Goal: Task Accomplishment & Management: Manage account settings

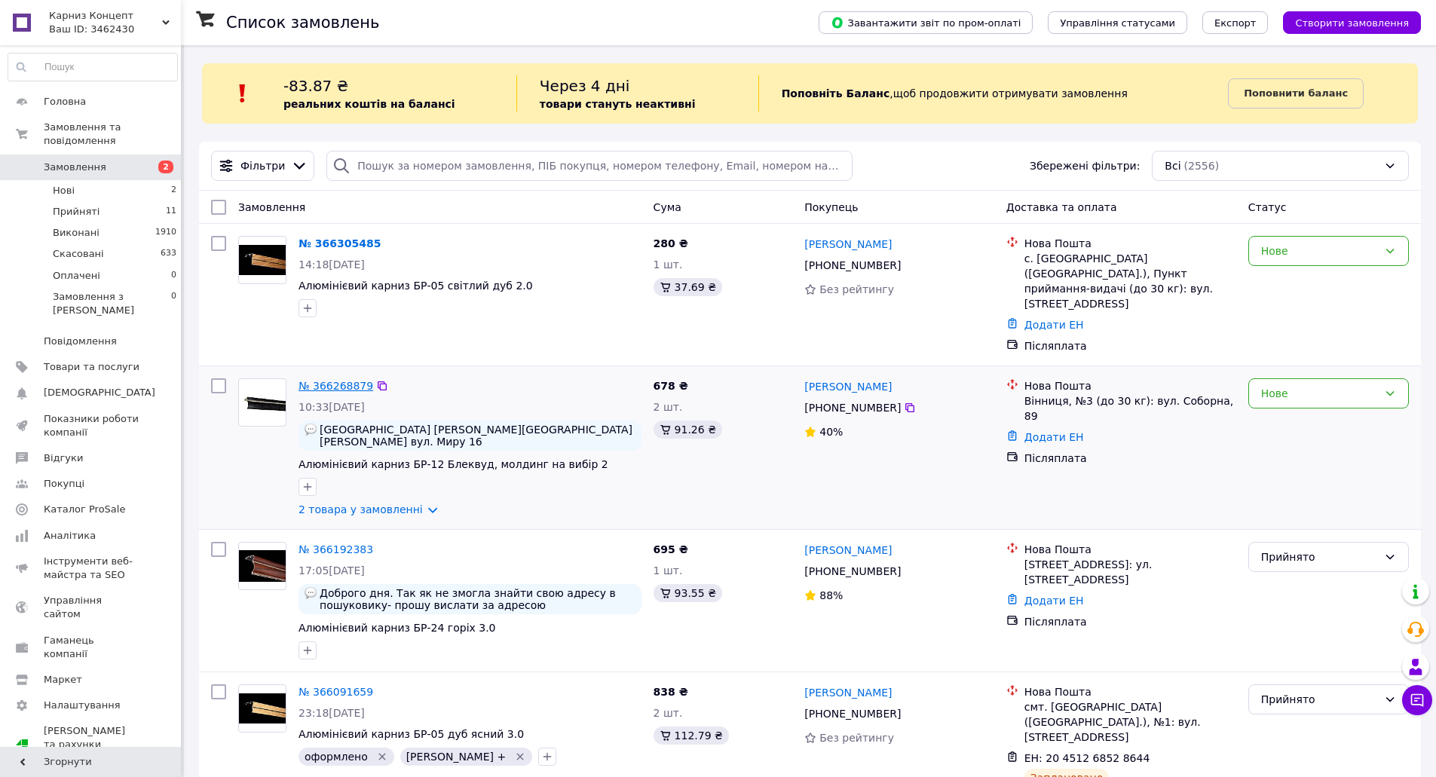
click at [336, 380] on link "№ 366268879" at bounding box center [335, 386] width 75 height 12
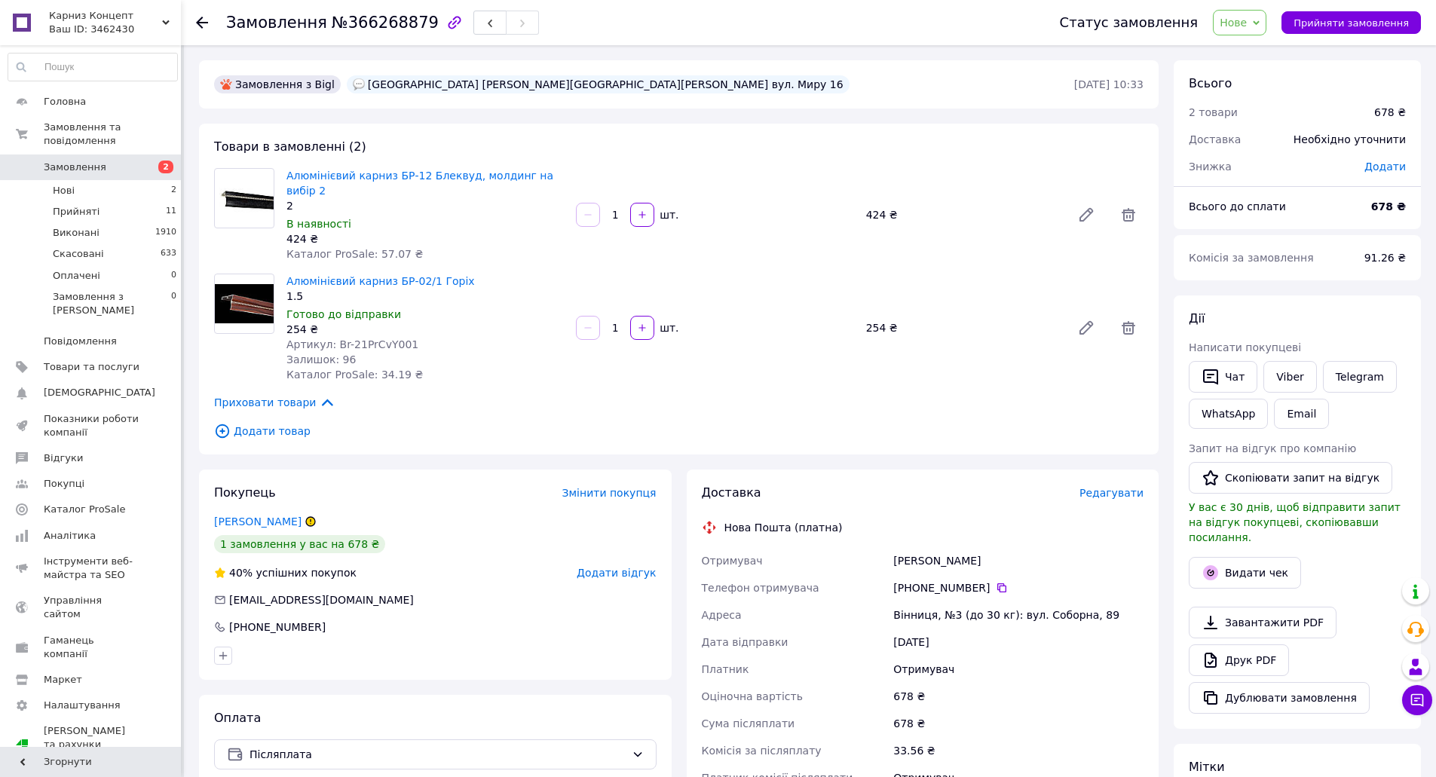
click at [1263, 21] on span "Нове" at bounding box center [1240, 23] width 54 height 26
click at [1263, 46] on li "Прийнято" at bounding box center [1248, 52] width 69 height 23
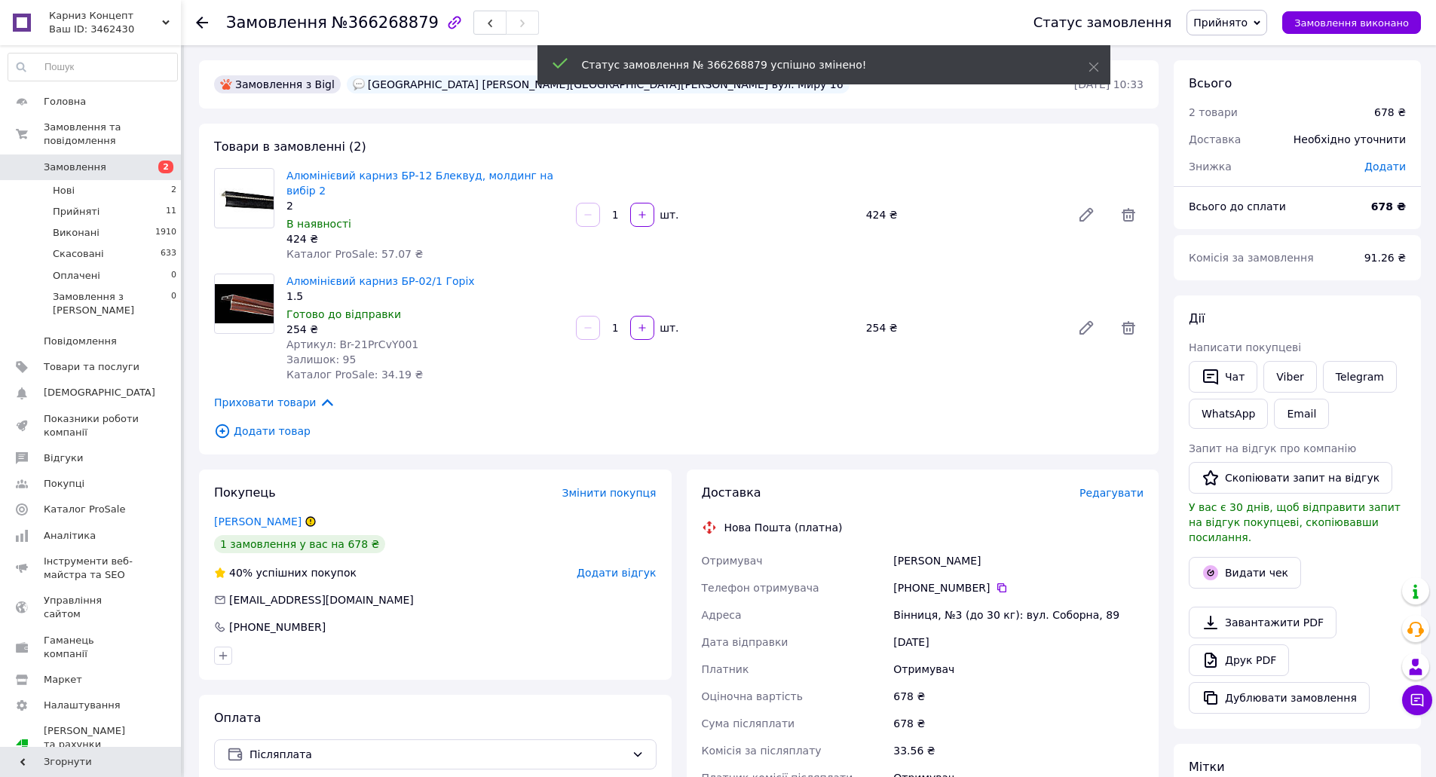
click at [202, 18] on use at bounding box center [202, 23] width 12 height 12
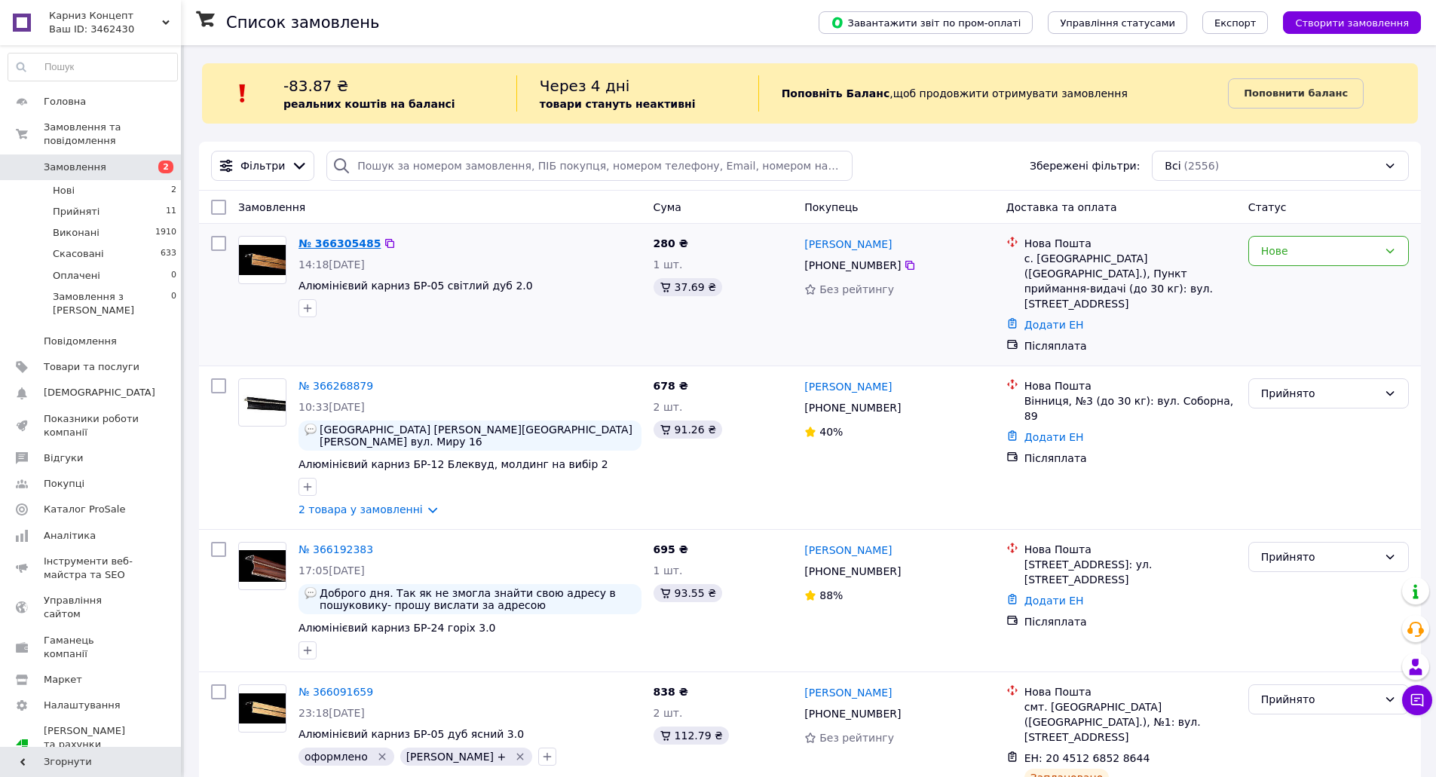
click at [329, 242] on link "№ 366305485" at bounding box center [339, 243] width 82 height 12
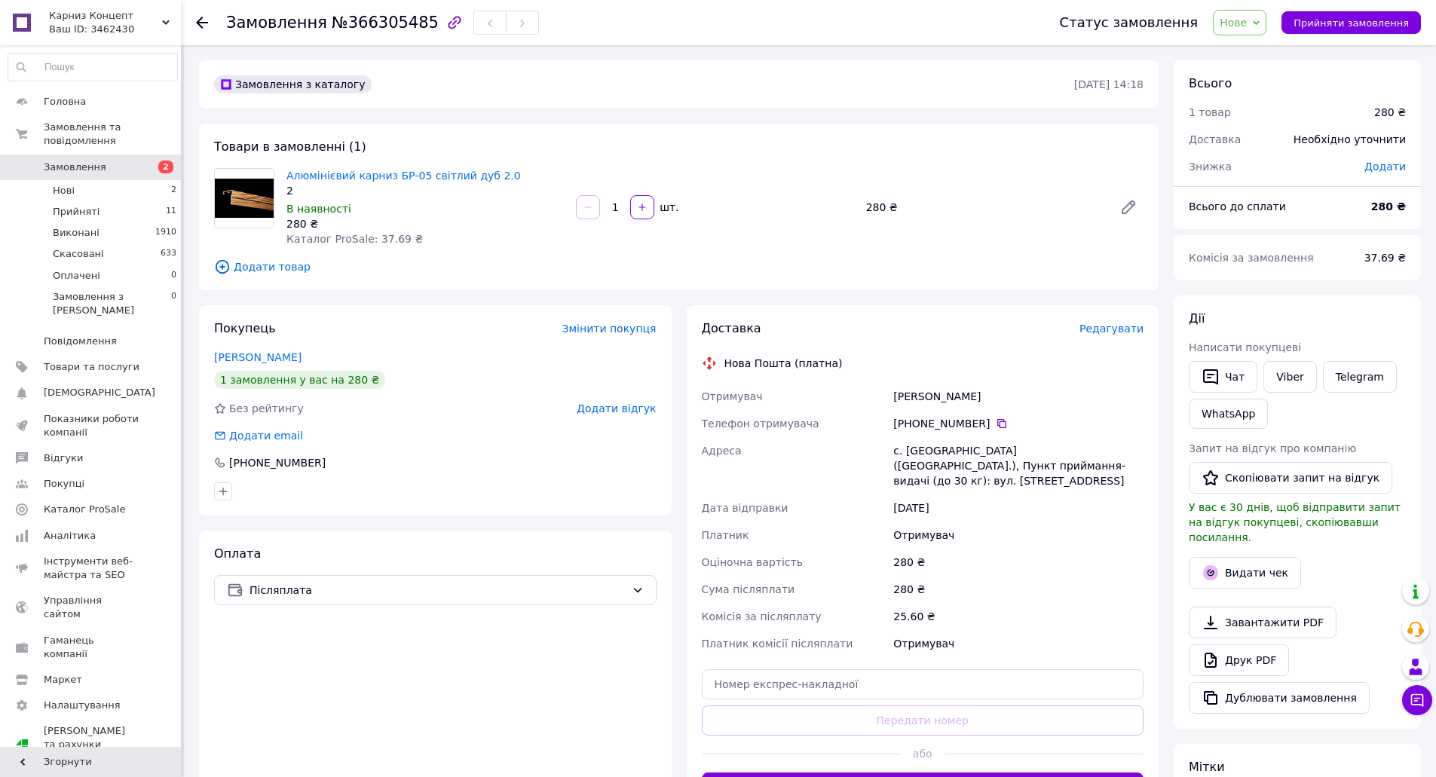
click at [272, 352] on link "Йовса Марина" at bounding box center [257, 357] width 87 height 12
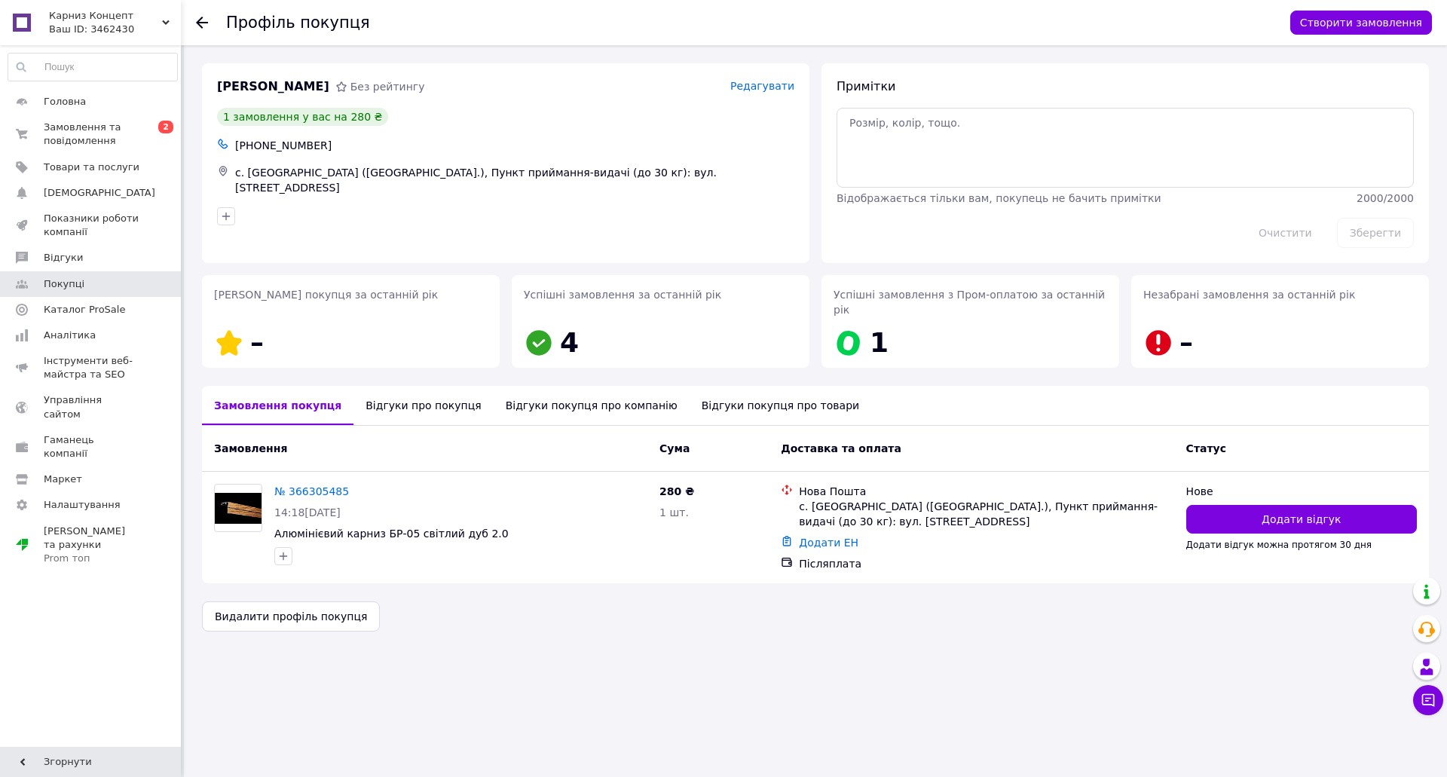
click at [200, 26] on use at bounding box center [202, 23] width 12 height 12
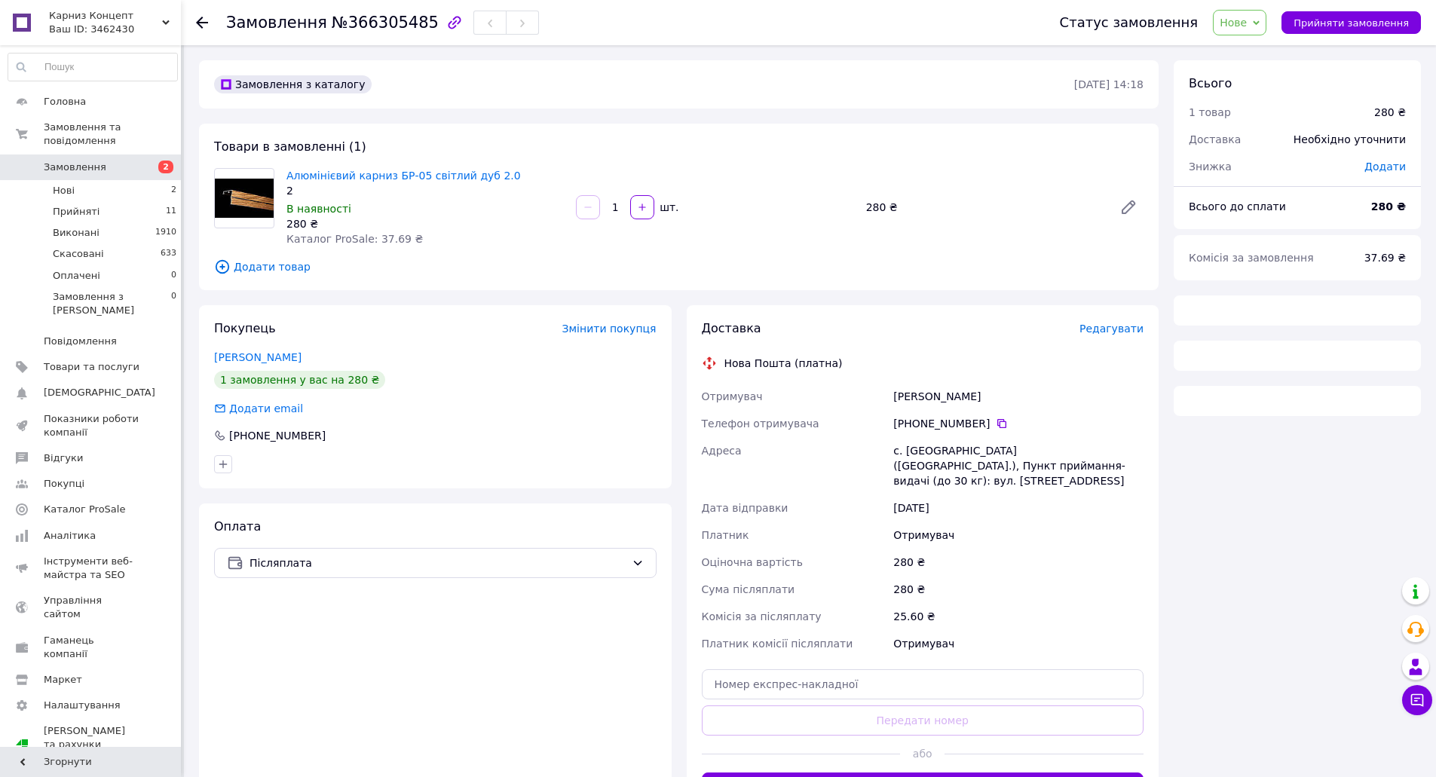
click at [1247, 20] on span "Нове" at bounding box center [1233, 23] width 27 height 12
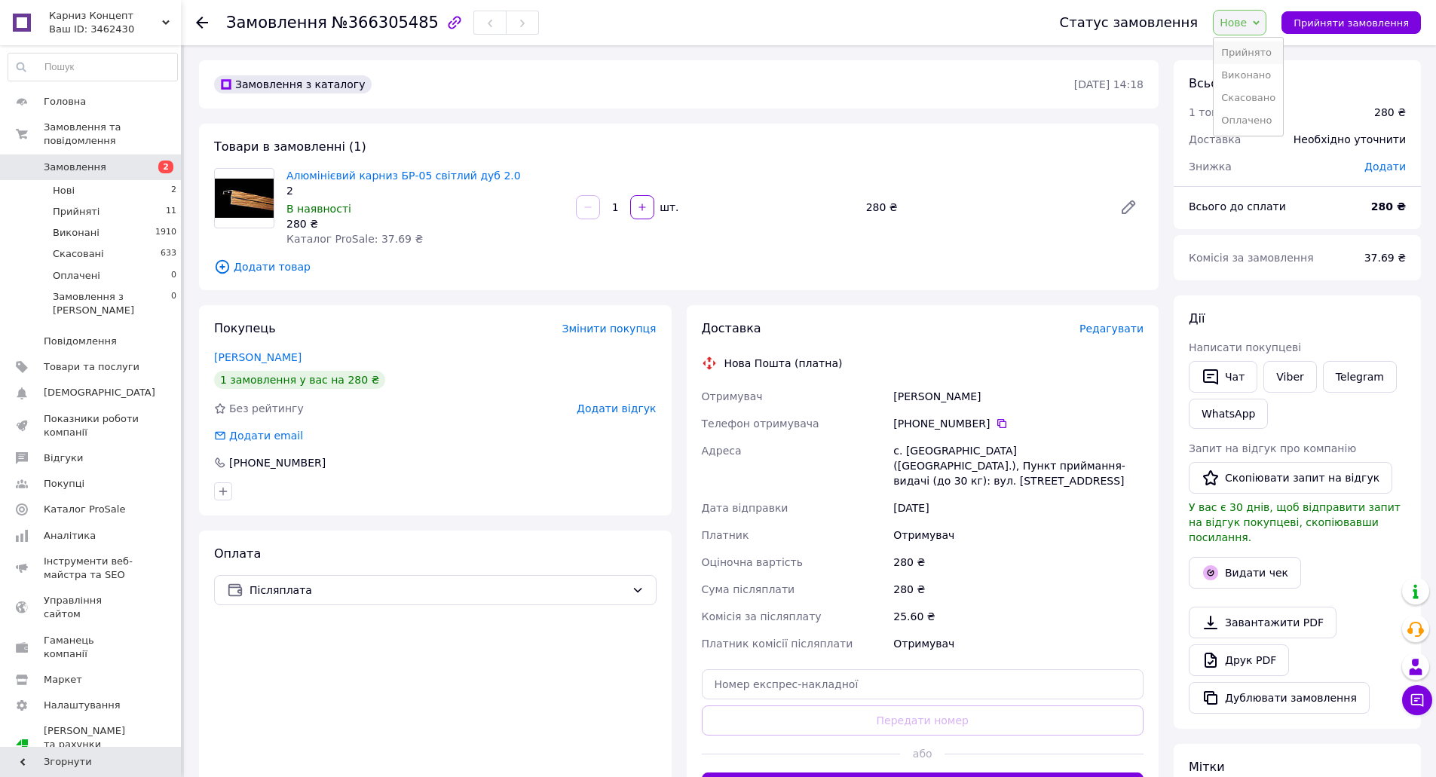
click at [1265, 52] on li "Прийнято" at bounding box center [1248, 52] width 69 height 23
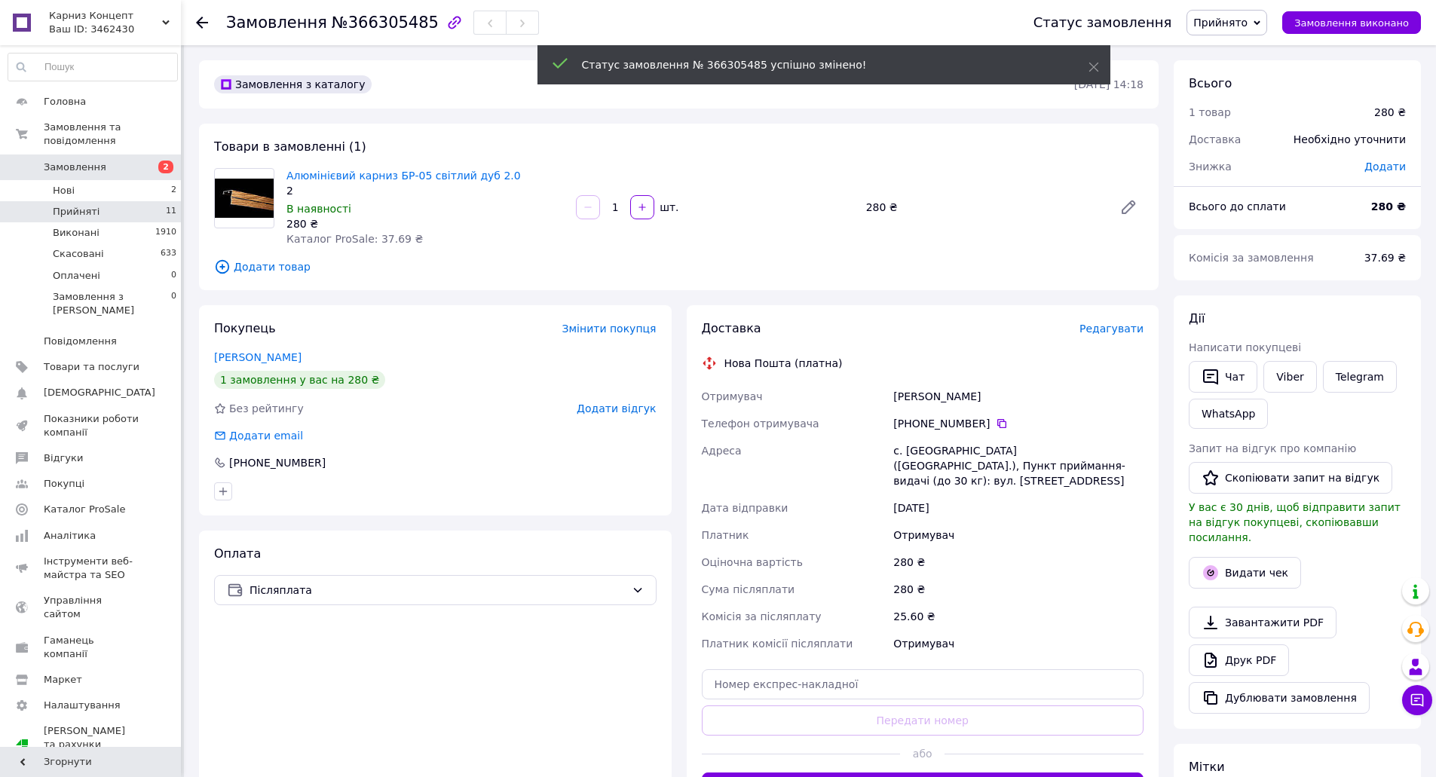
click at [109, 201] on li "Прийняті 11" at bounding box center [92, 211] width 185 height 21
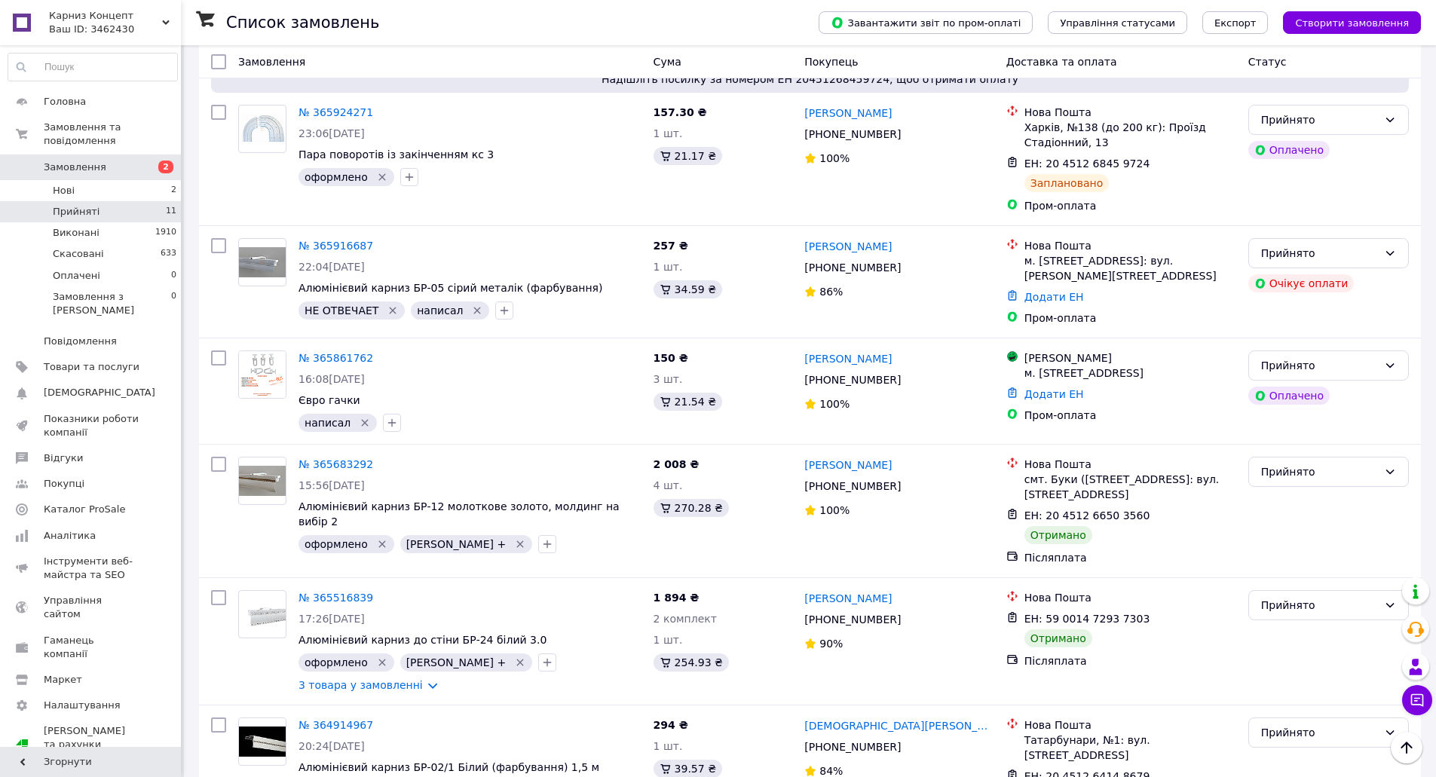
scroll to position [993, 0]
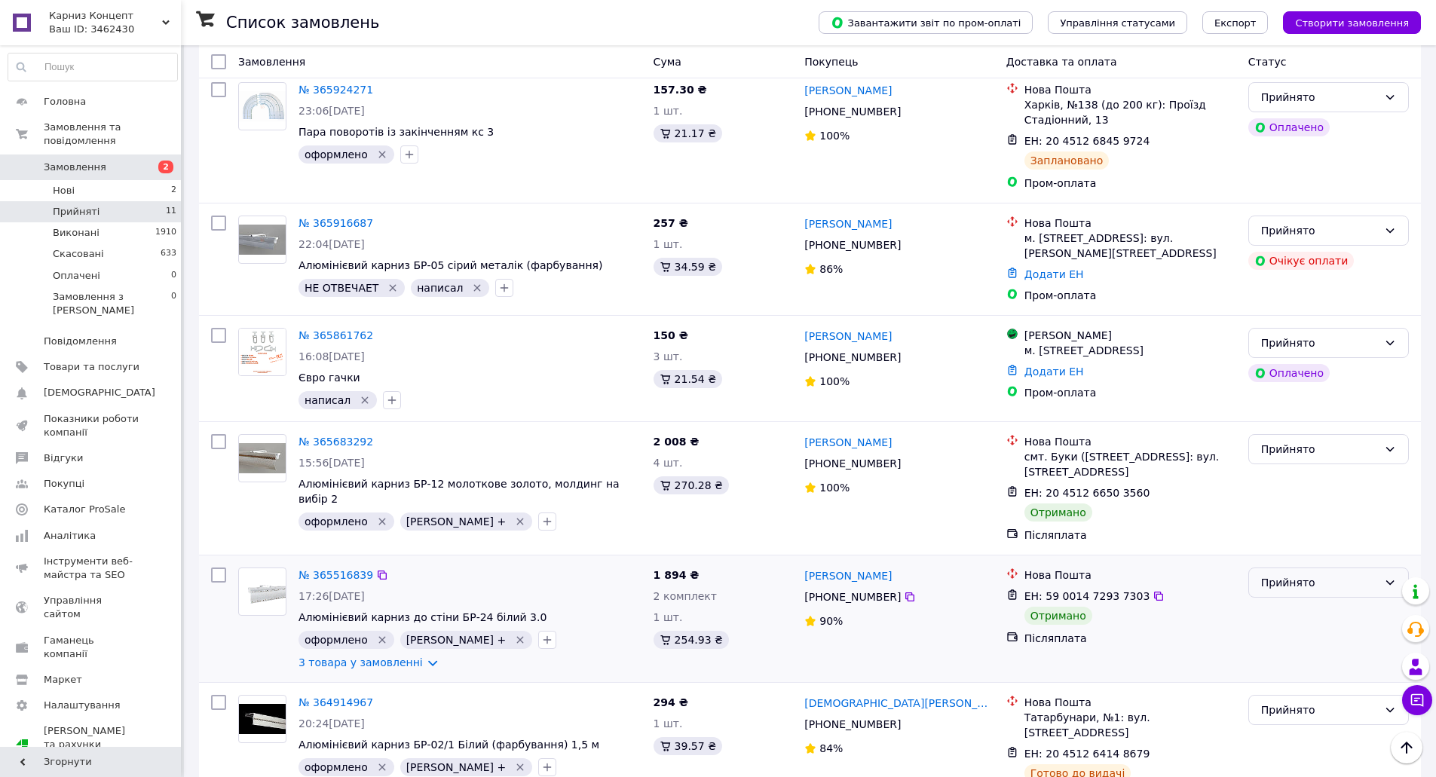
click at [1283, 574] on div "Прийнято" at bounding box center [1319, 582] width 117 height 17
click at [1289, 568] on li "Виконано" at bounding box center [1328, 576] width 159 height 27
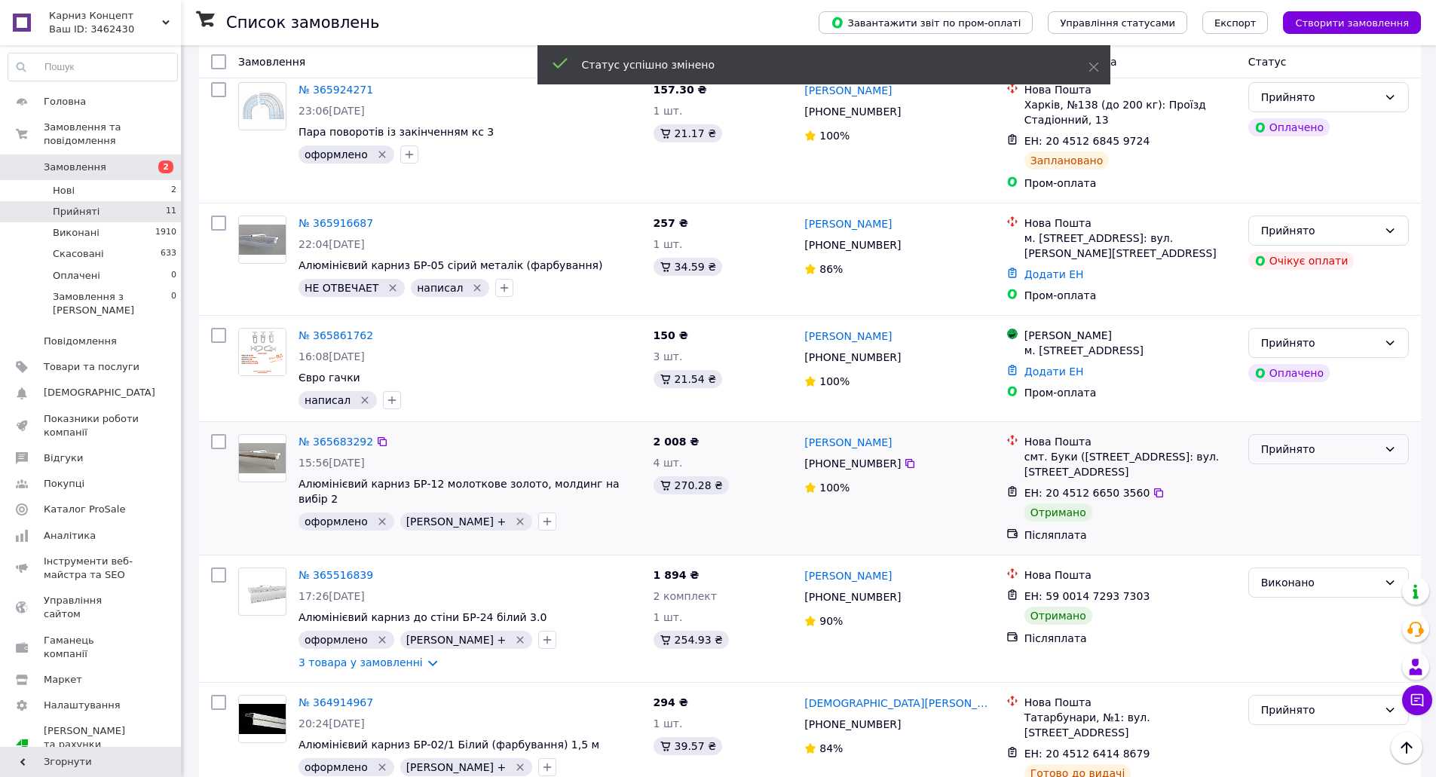
click at [1288, 441] on div "Прийнято" at bounding box center [1319, 449] width 117 height 17
click at [1293, 436] on li "Виконано" at bounding box center [1328, 443] width 159 height 27
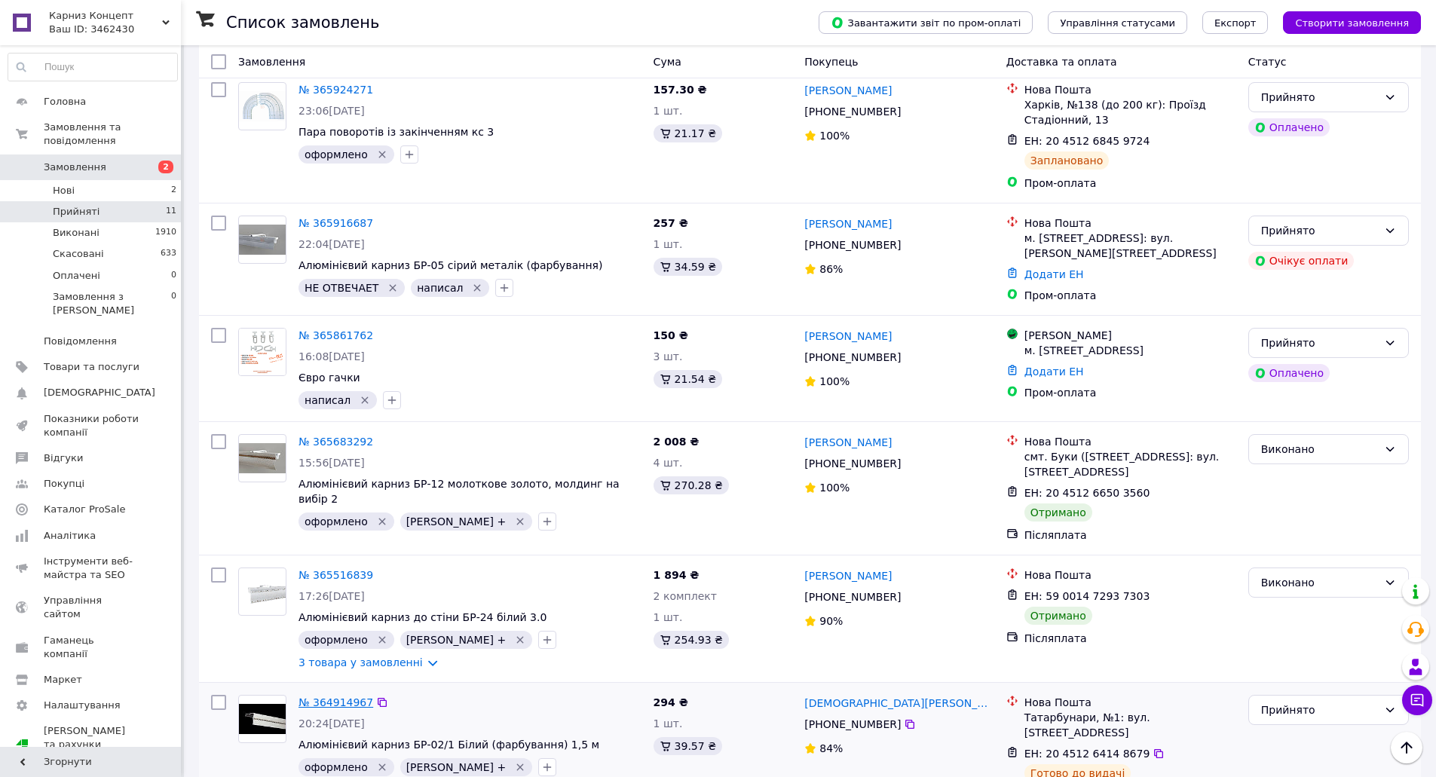
click at [338, 696] on link "№ 364914967" at bounding box center [335, 702] width 75 height 12
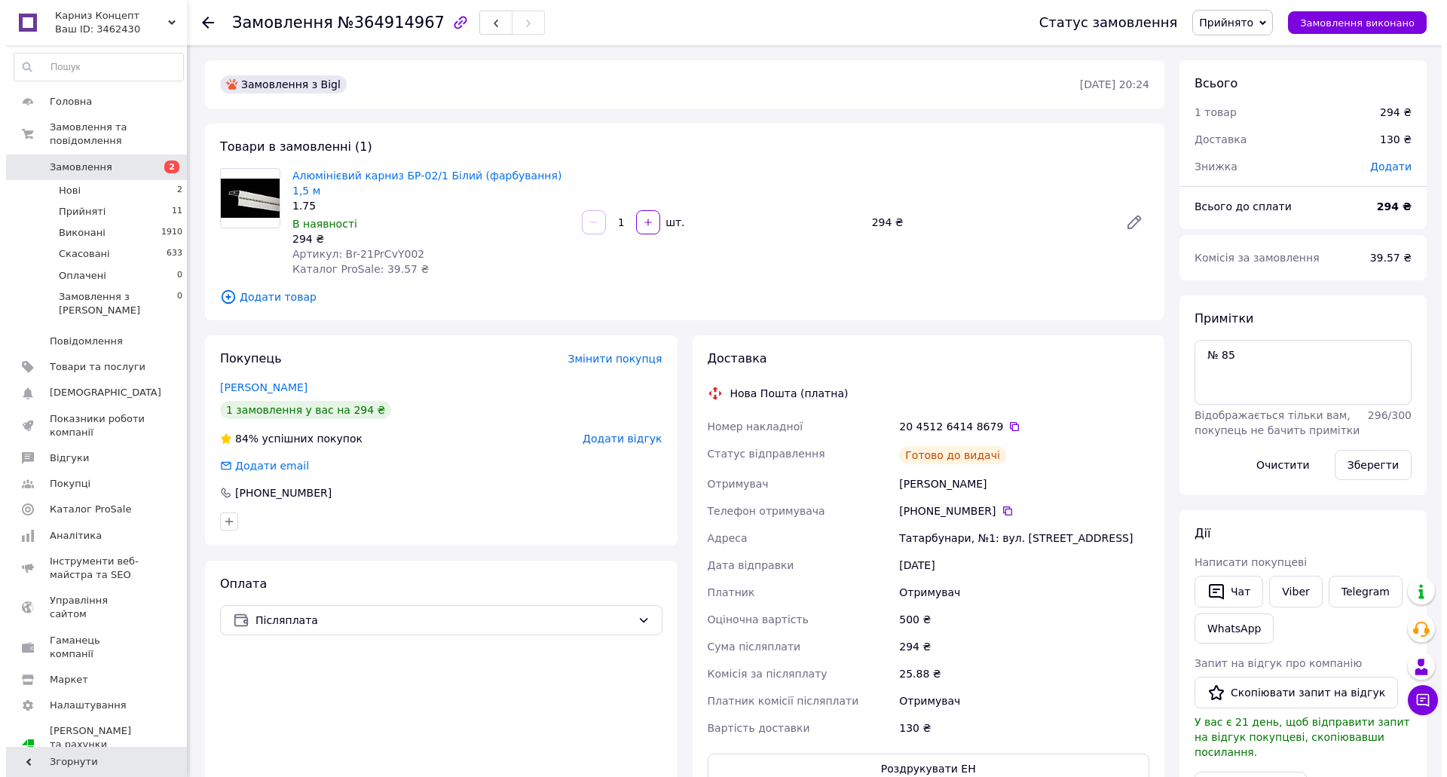
scroll to position [21, 0]
click at [271, 381] on link "Захарченко Алла" at bounding box center [257, 387] width 87 height 12
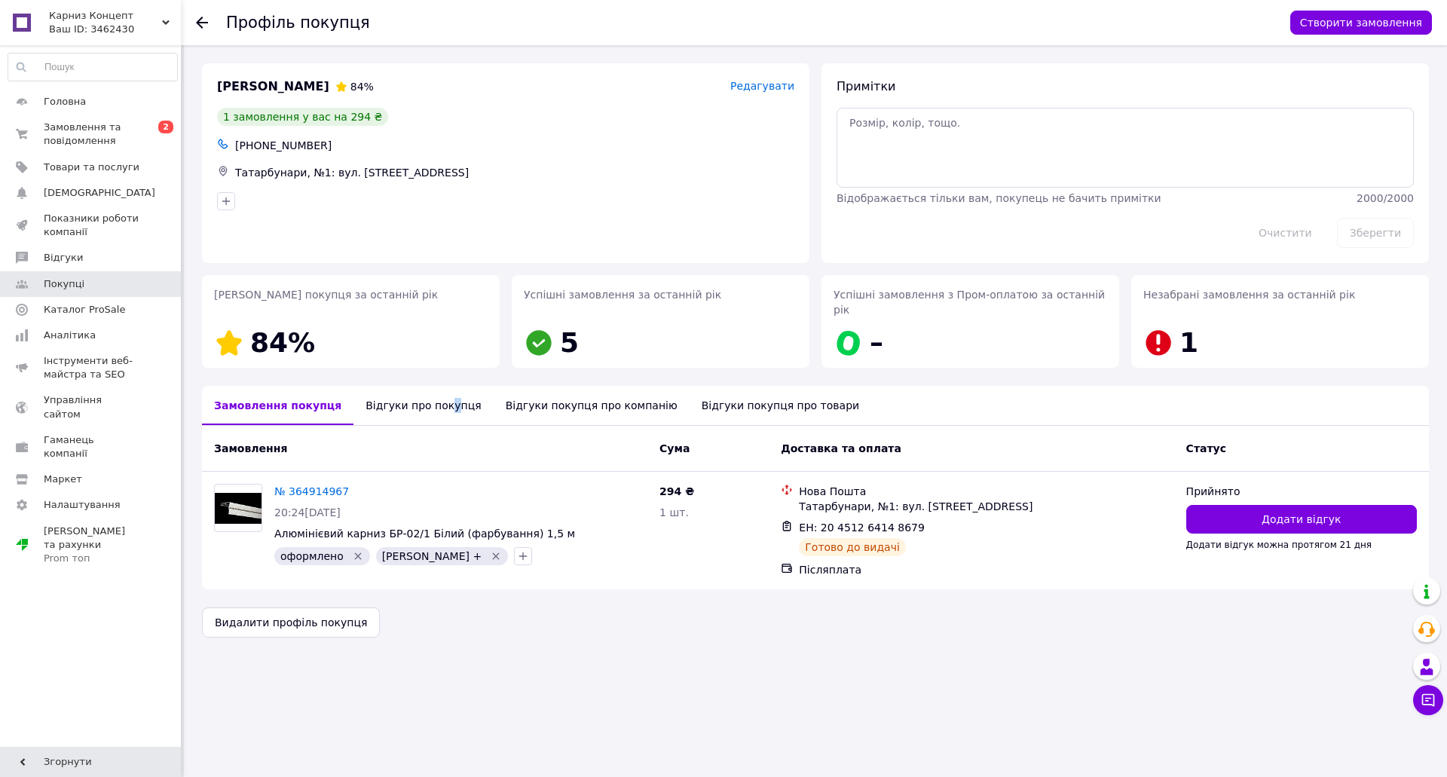
click at [427, 392] on div "Відгуки про покупця" at bounding box center [423, 405] width 139 height 39
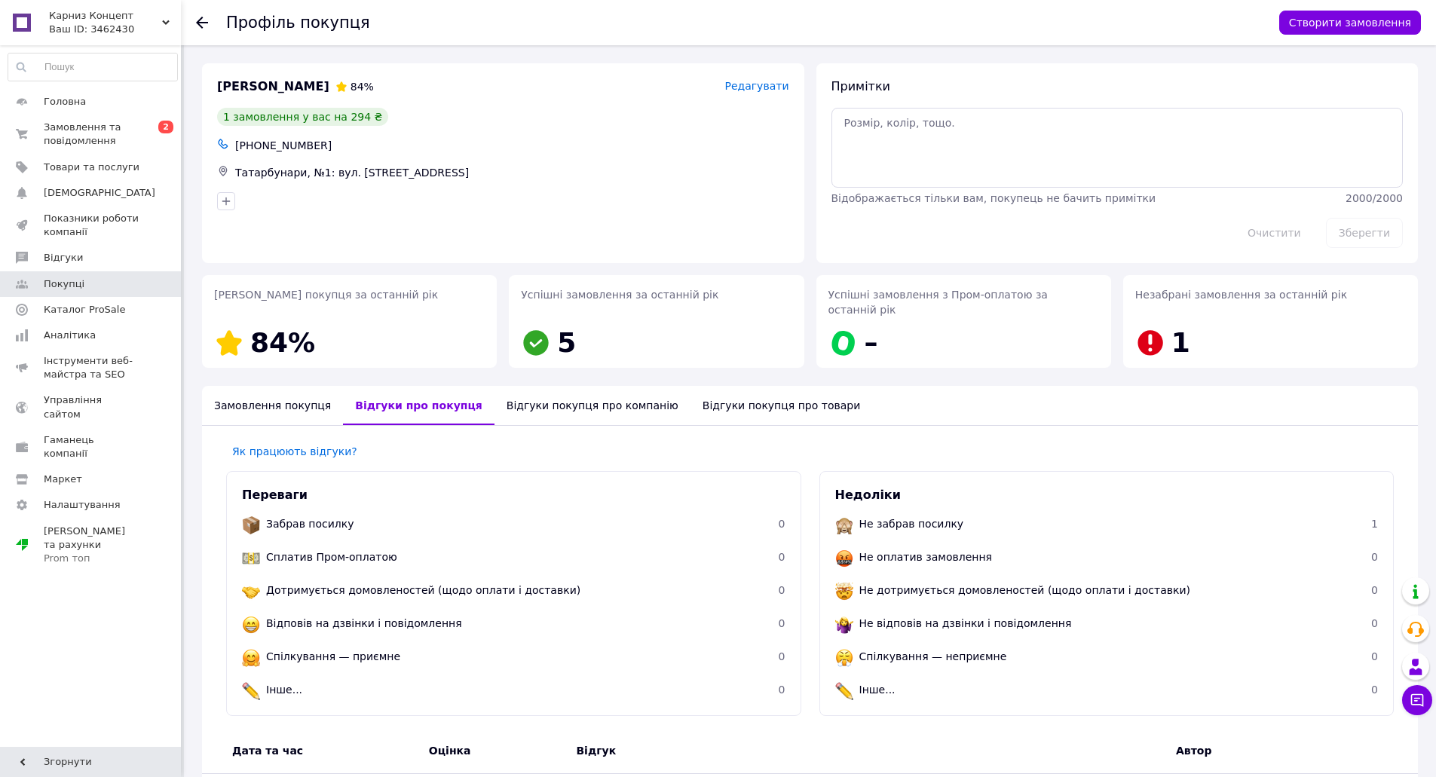
click at [202, 23] on use at bounding box center [202, 23] width 12 height 12
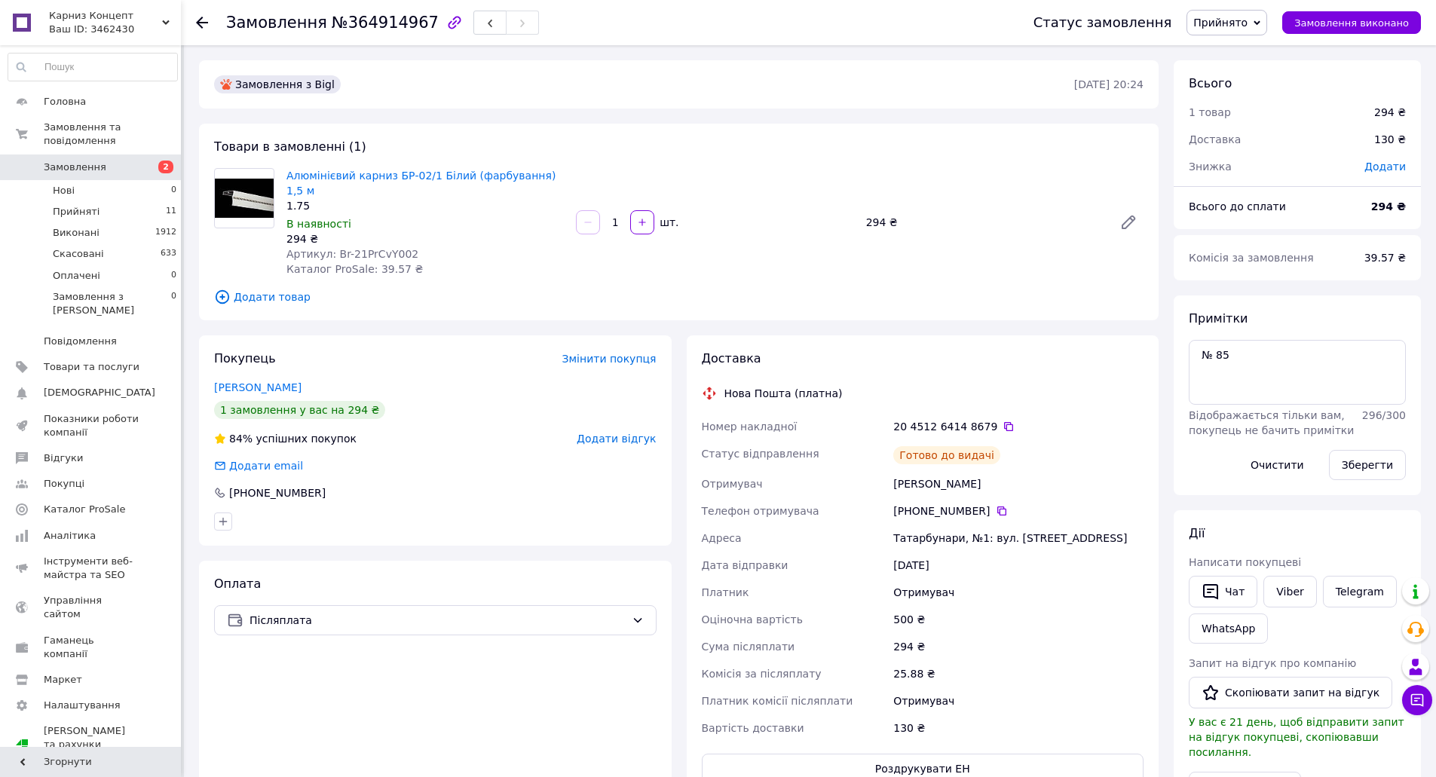
scroll to position [21, 0]
click at [138, 201] on li "Прийняті 11" at bounding box center [92, 211] width 185 height 21
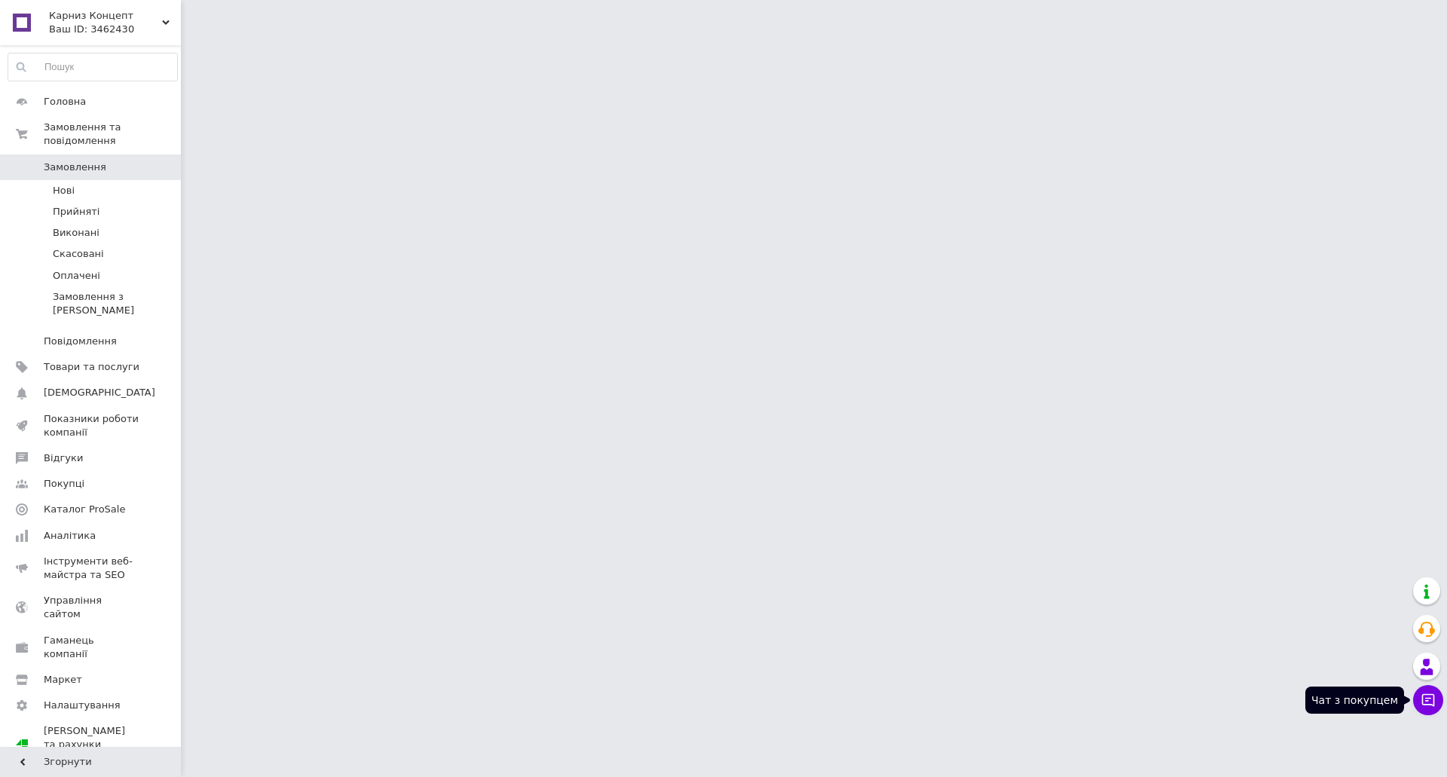
click at [1424, 700] on icon at bounding box center [1428, 700] width 15 height 15
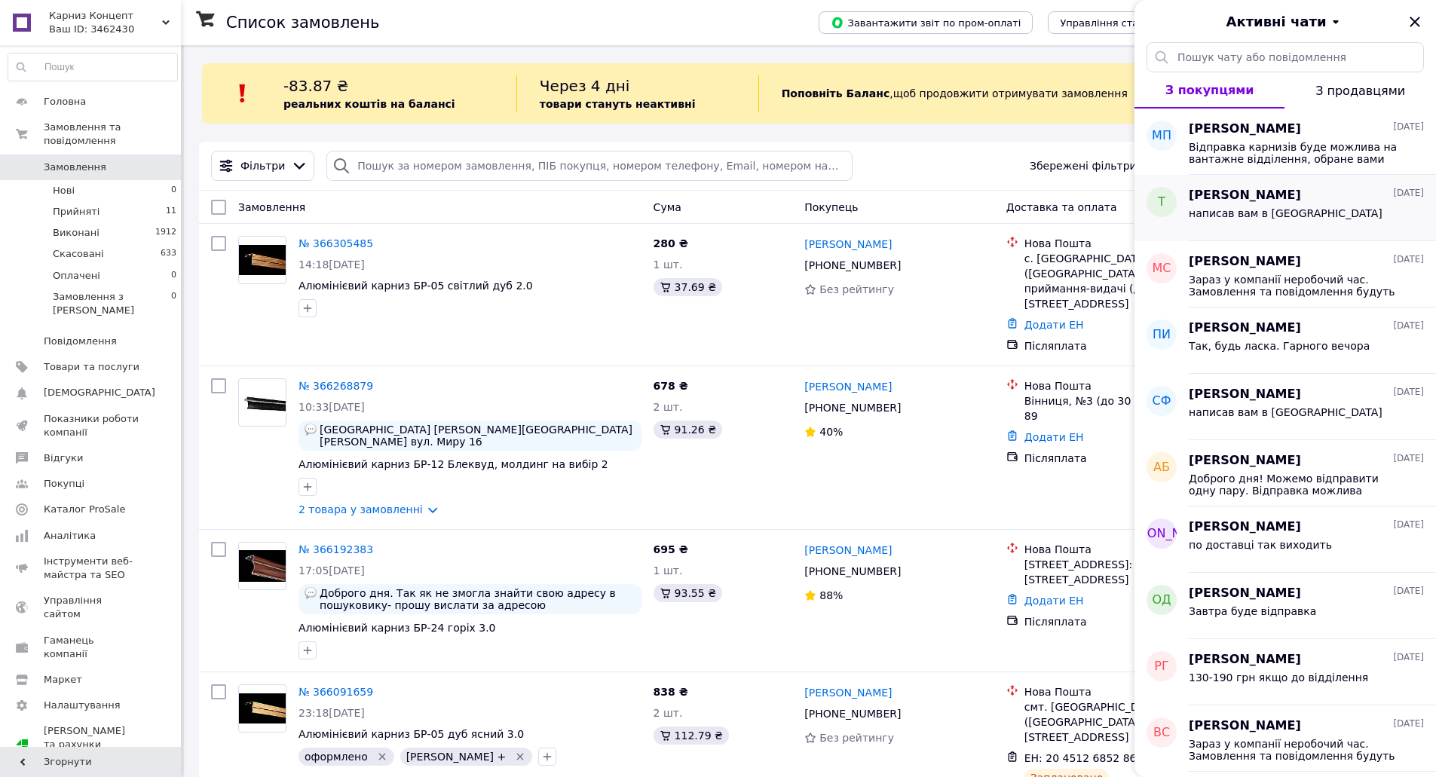
click at [1290, 206] on div "написав вам в [GEOGRAPHIC_DATA]" at bounding box center [1306, 216] width 235 height 24
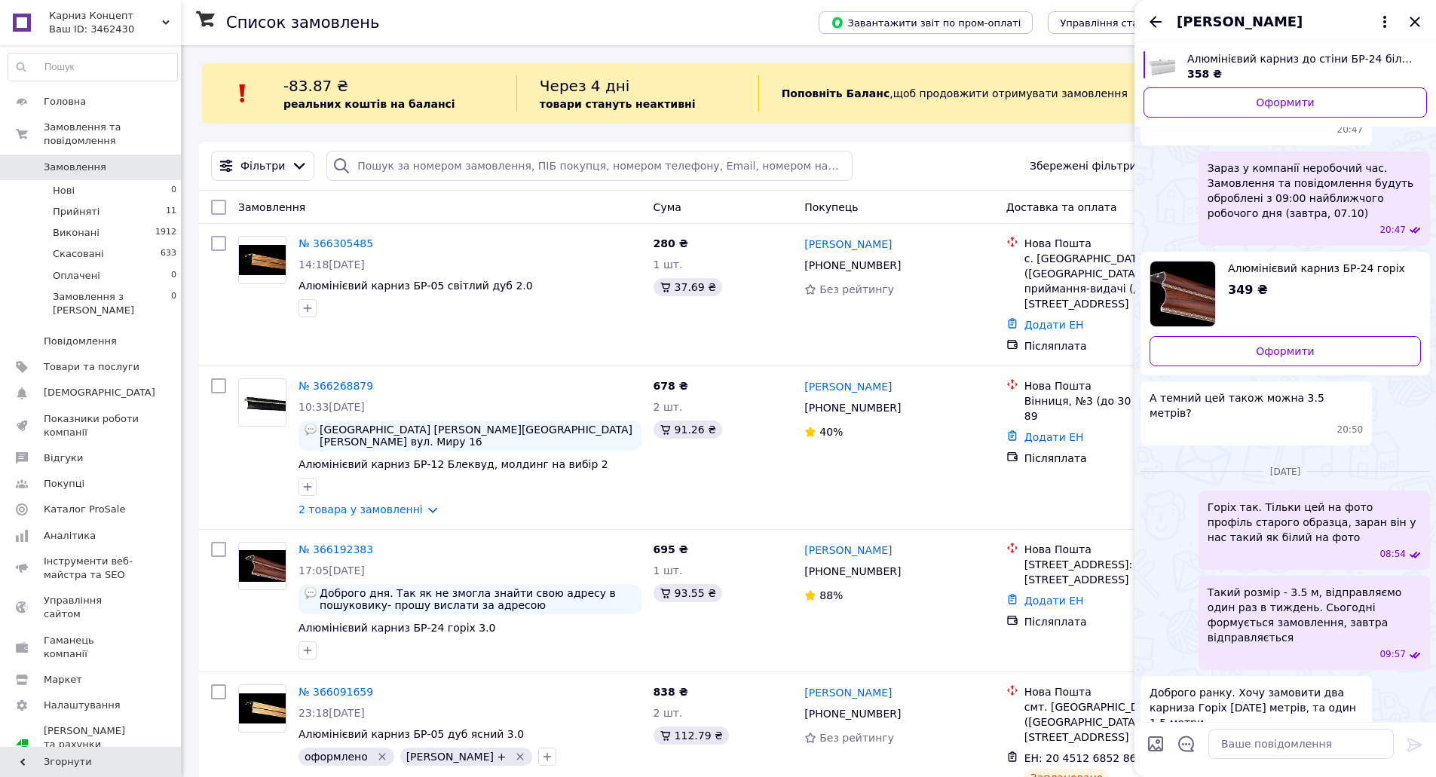
scroll to position [422, 0]
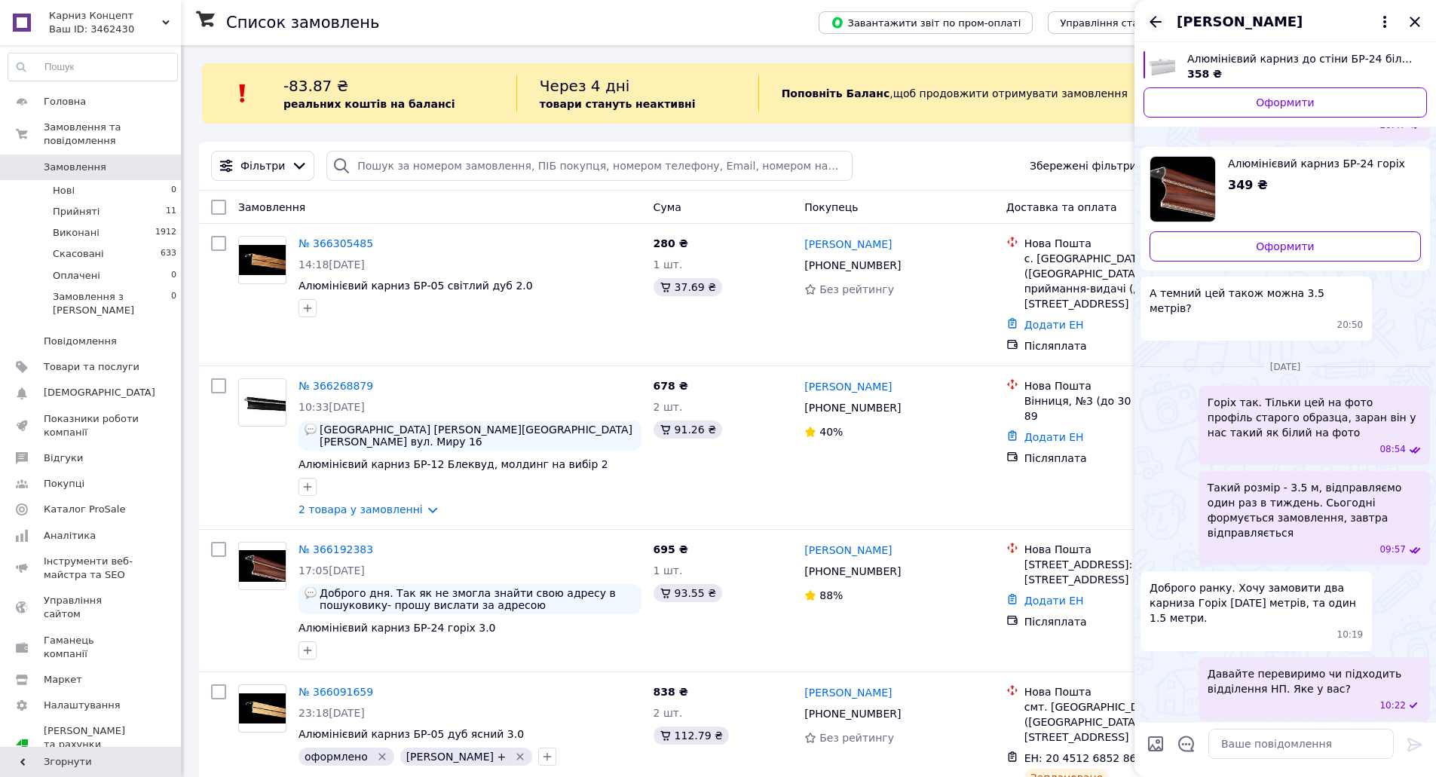
click at [1160, 22] on icon "Назад" at bounding box center [1156, 21] width 12 height 11
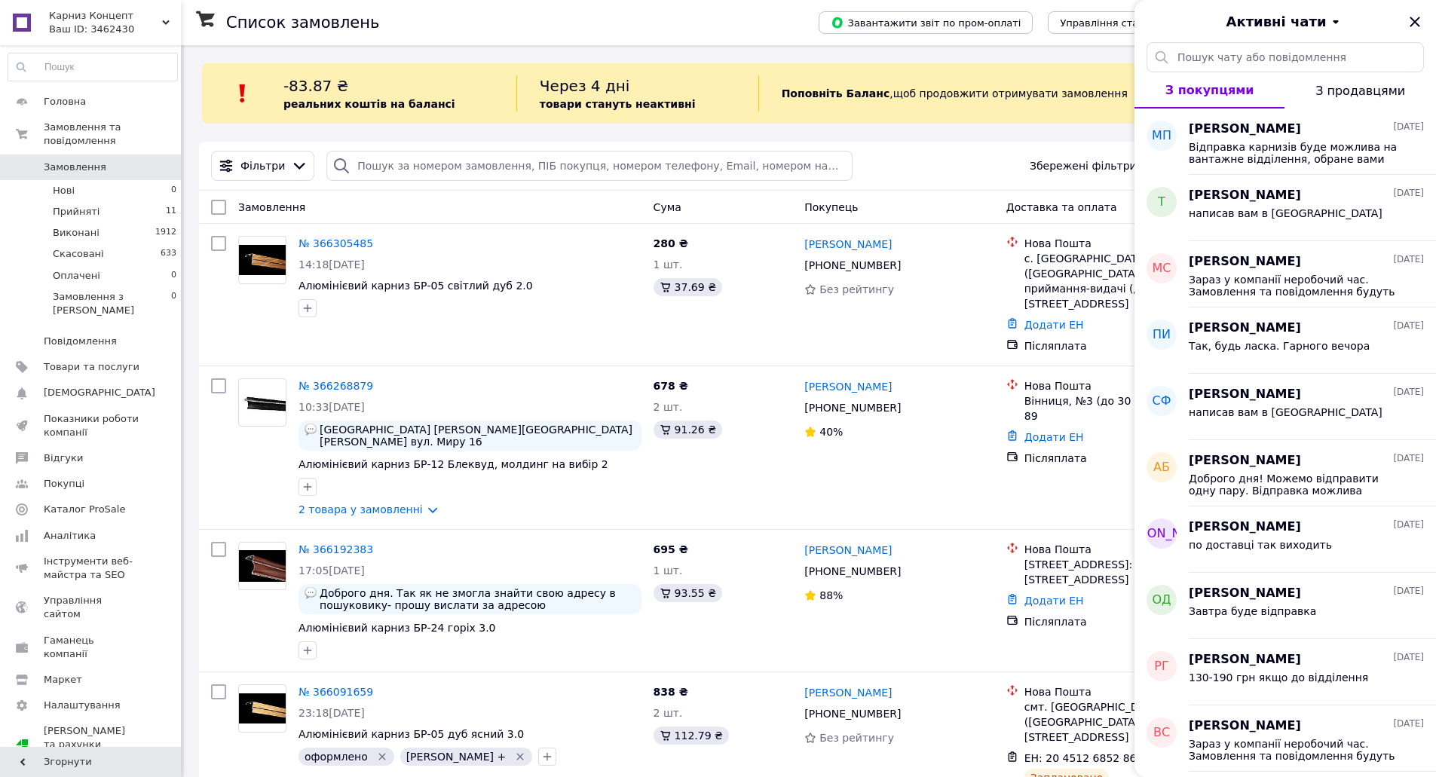
click at [1407, 18] on div "Активні чати" at bounding box center [1285, 21] width 302 height 42
click at [1414, 20] on icon "Закрити" at bounding box center [1415, 22] width 18 height 18
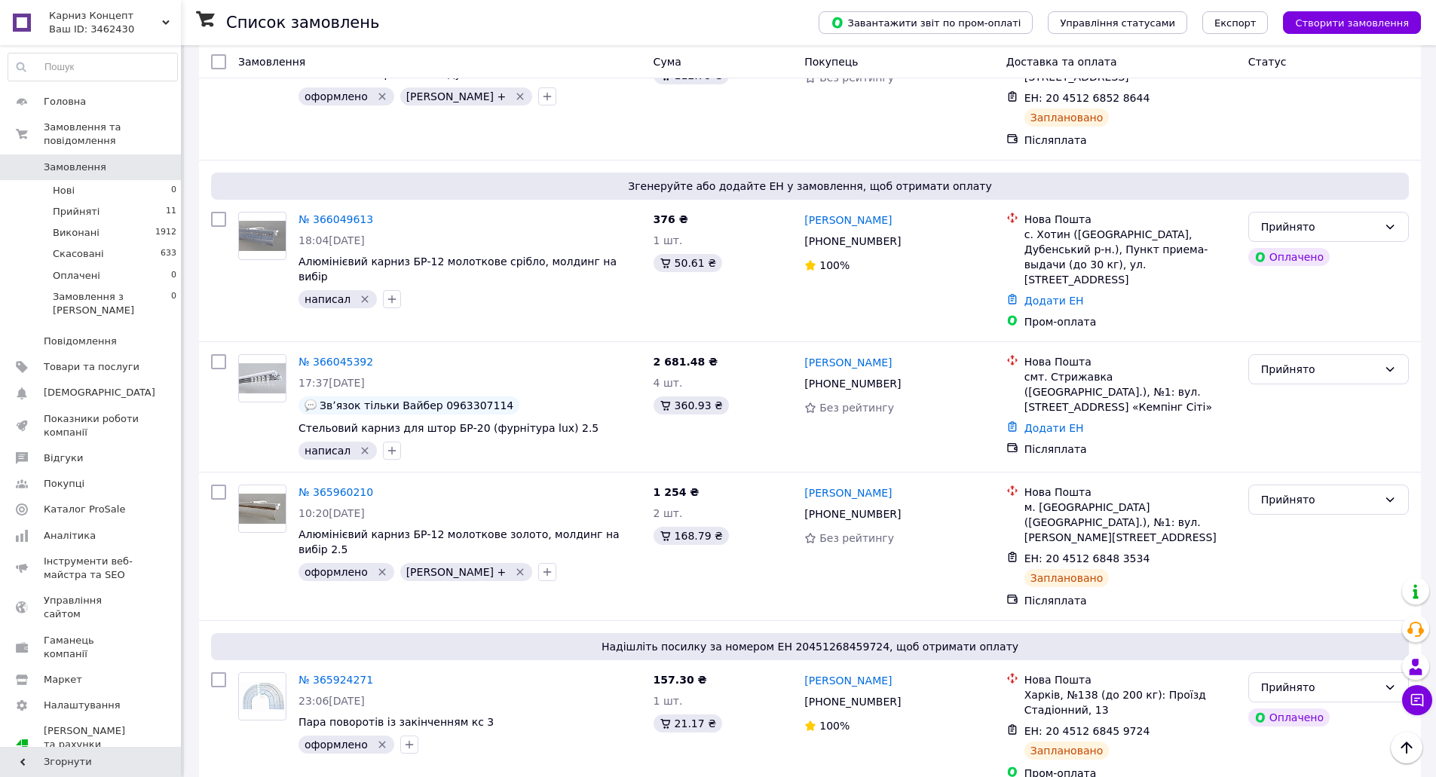
scroll to position [678, 0]
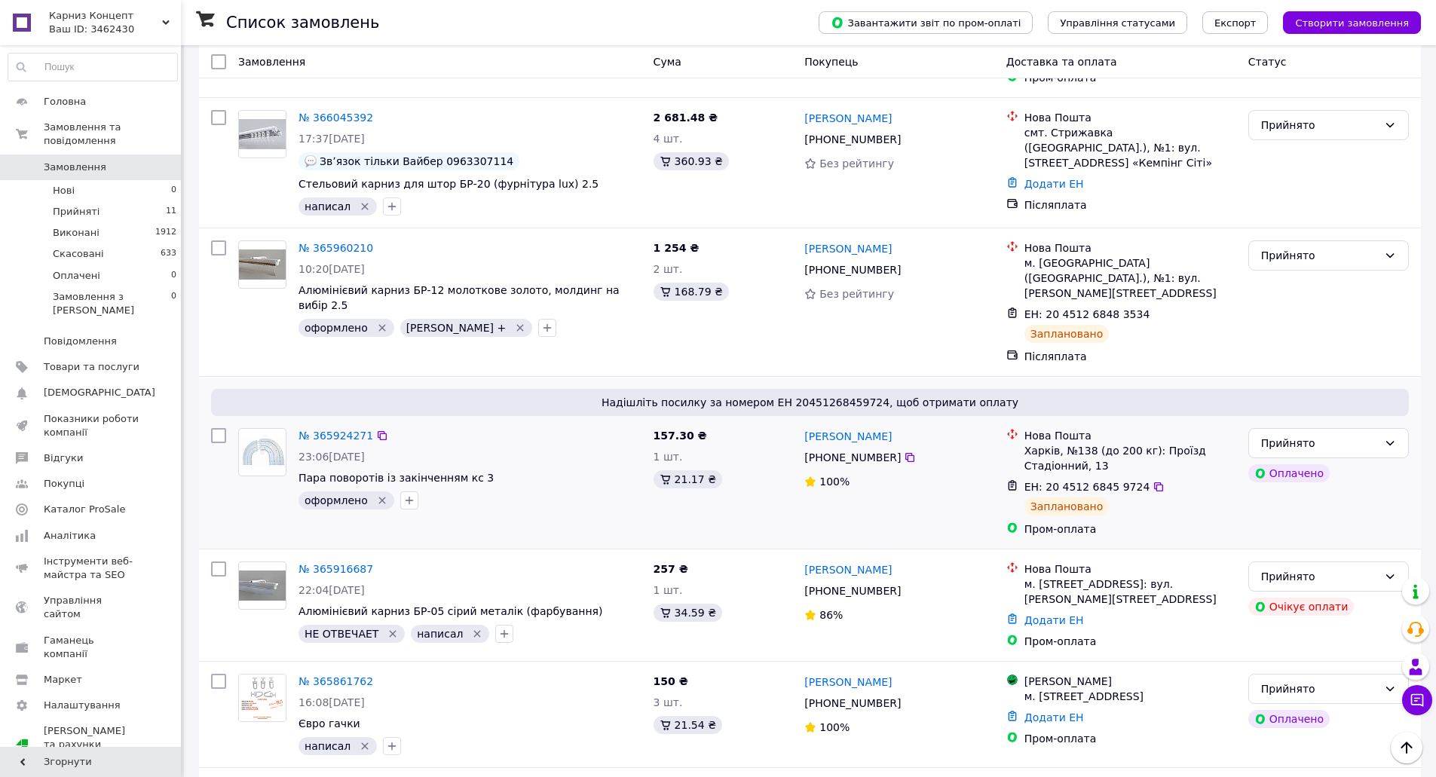
scroll to position [980, 0]
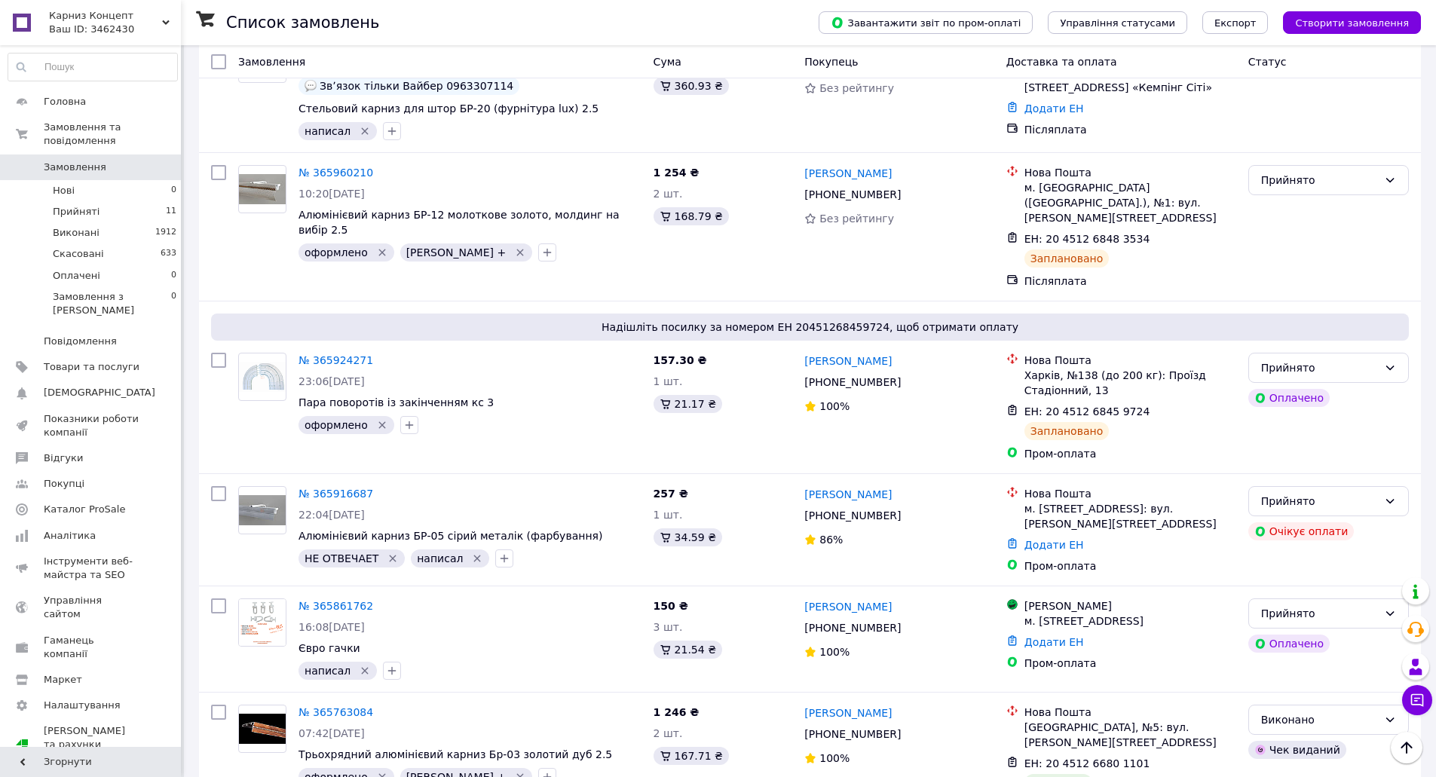
click at [183, 652] on div "Список замовлень Завантажити звіт по пром-оплаті Управління статусами Експорт С…" at bounding box center [718, 501] width 1436 height 2962
click at [348, 488] on link "№ 365916687" at bounding box center [335, 494] width 75 height 12
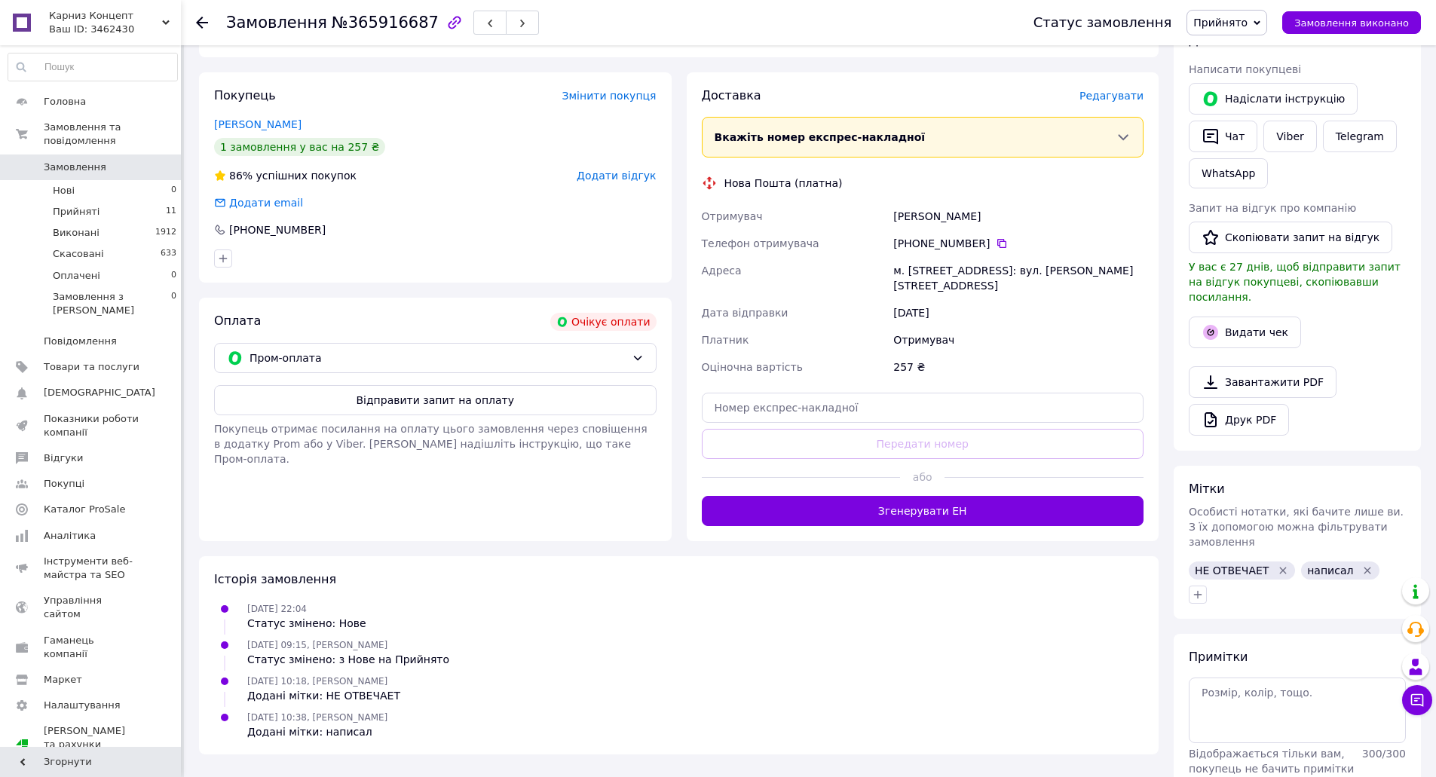
scroll to position [302, 0]
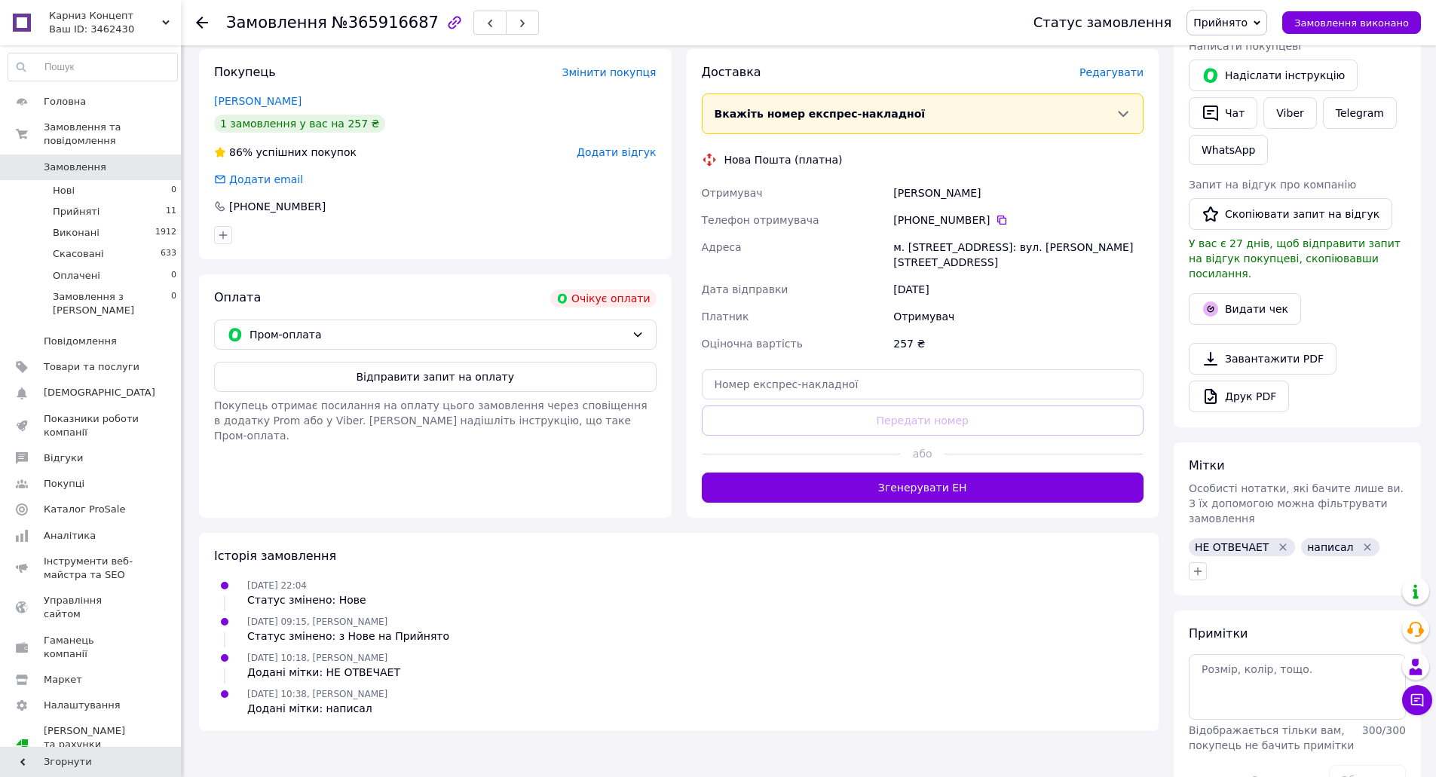
click at [608, 754] on div "Замовлення з додатку Очікує оплати [DATE] 22:04 Товари в замовленні (1) Алюміні…" at bounding box center [678, 285] width 975 height 1052
click at [196, 18] on icon at bounding box center [202, 23] width 12 height 12
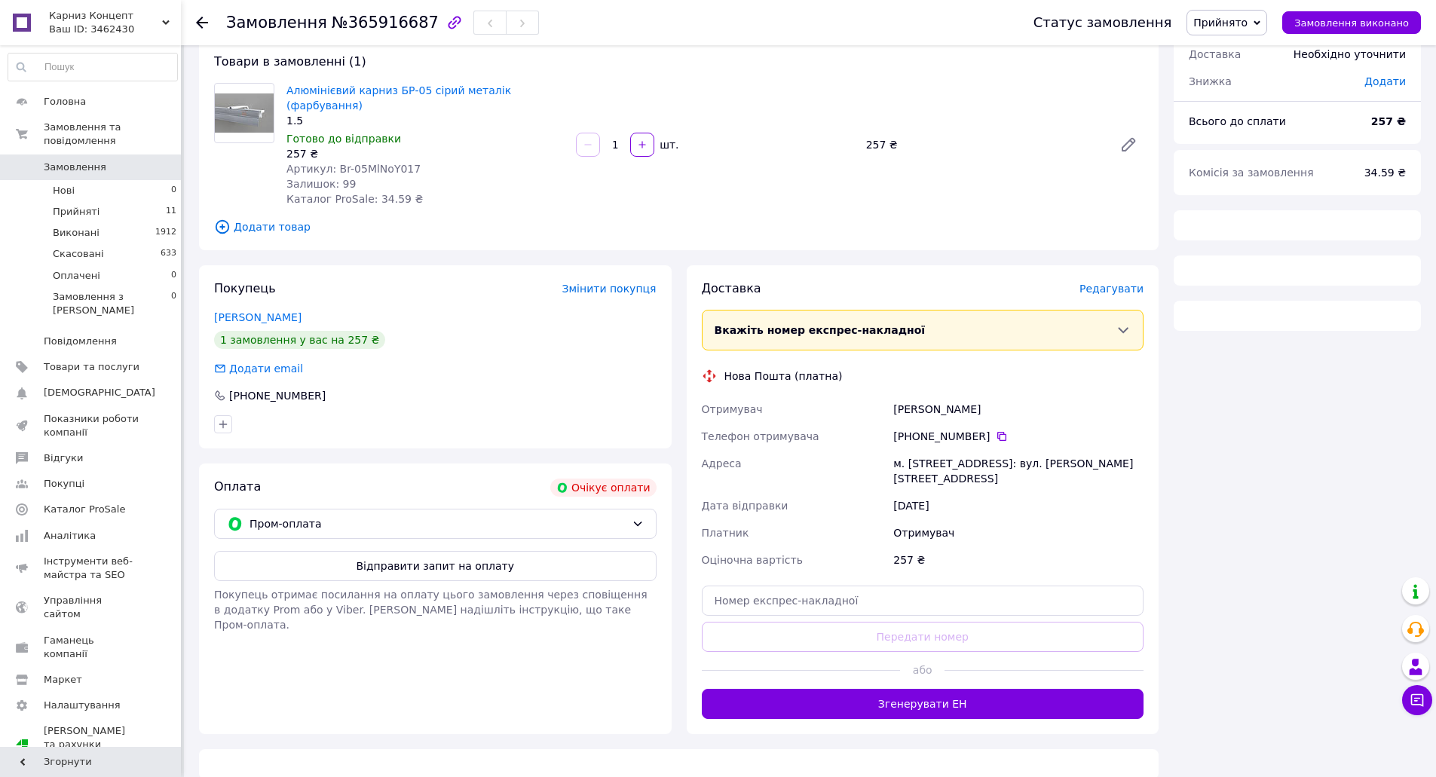
scroll to position [87, 0]
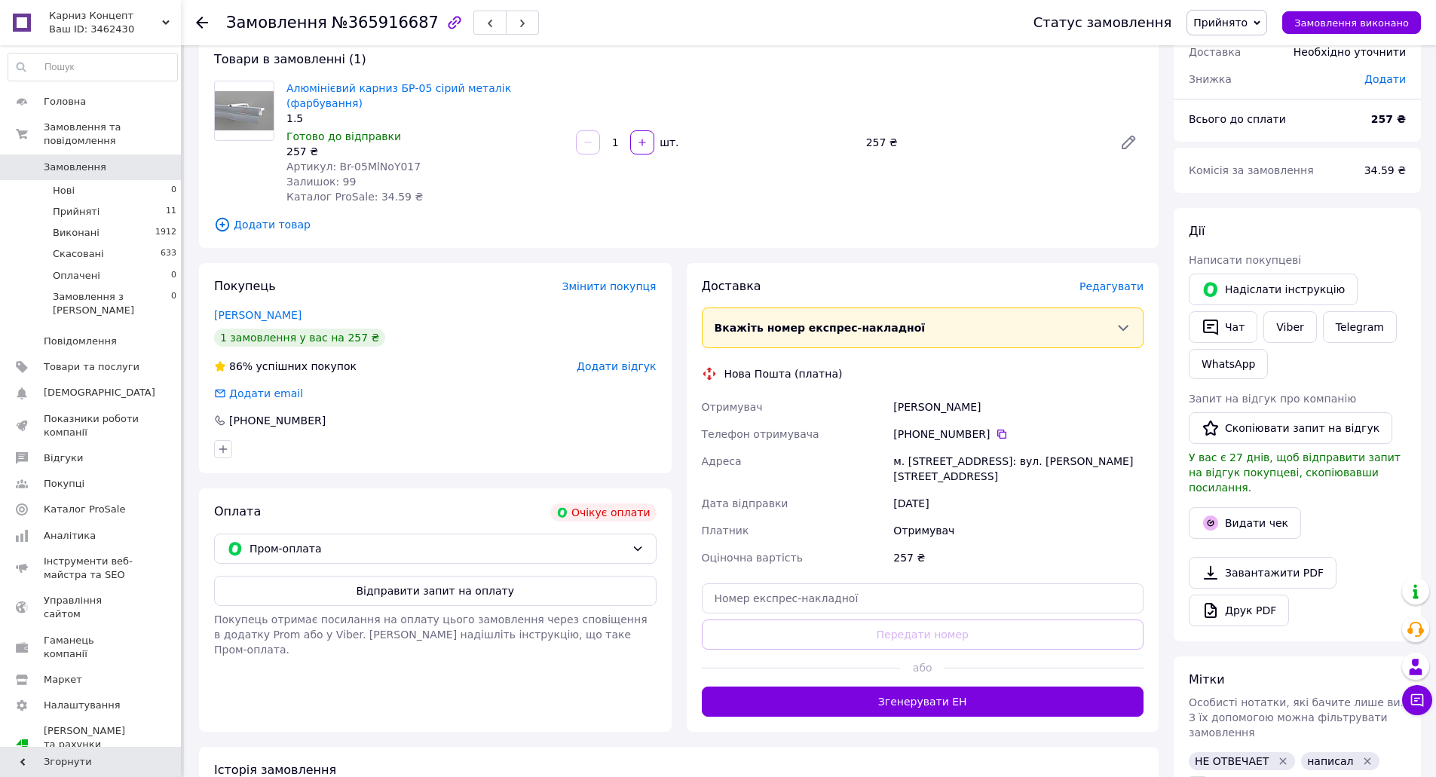
click at [207, 17] on icon at bounding box center [202, 23] width 12 height 12
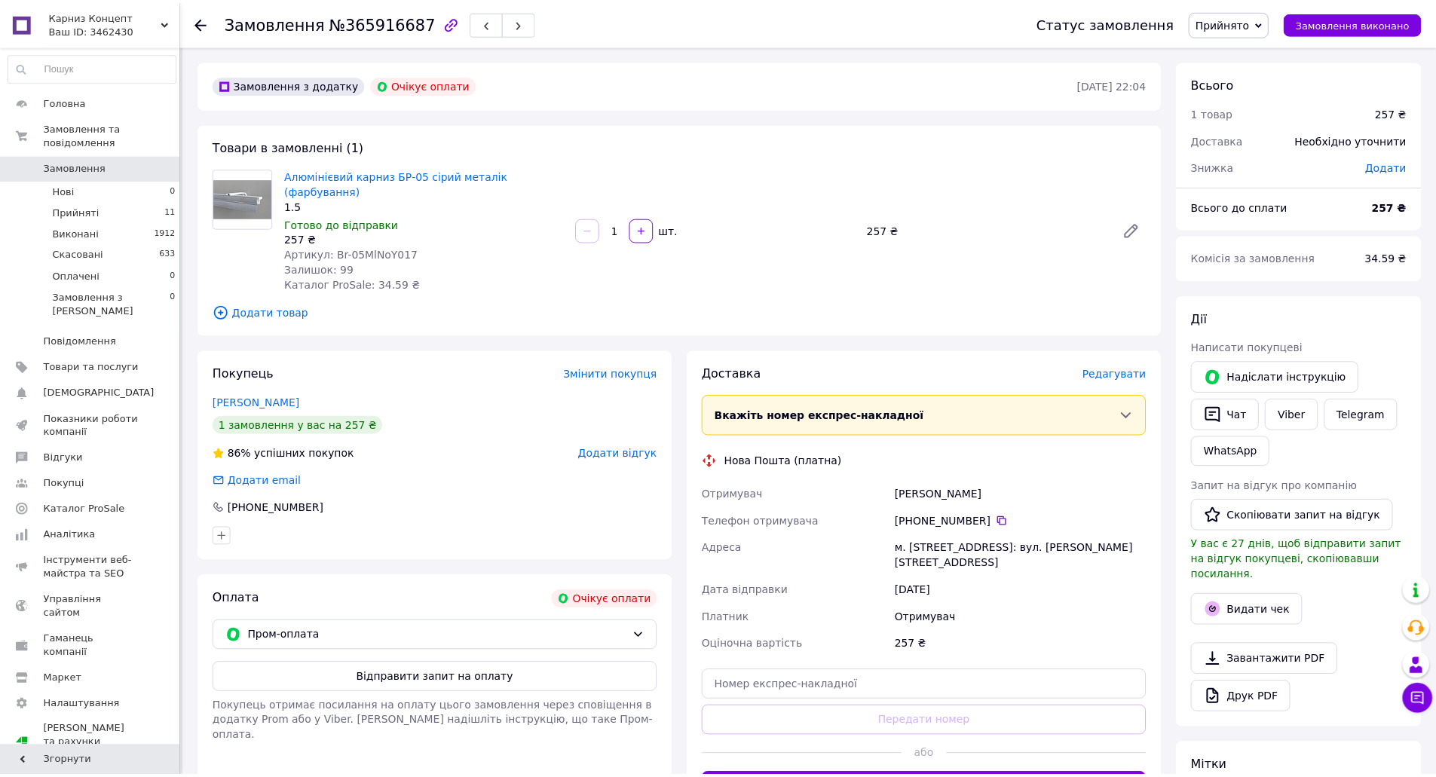
scroll to position [75, 0]
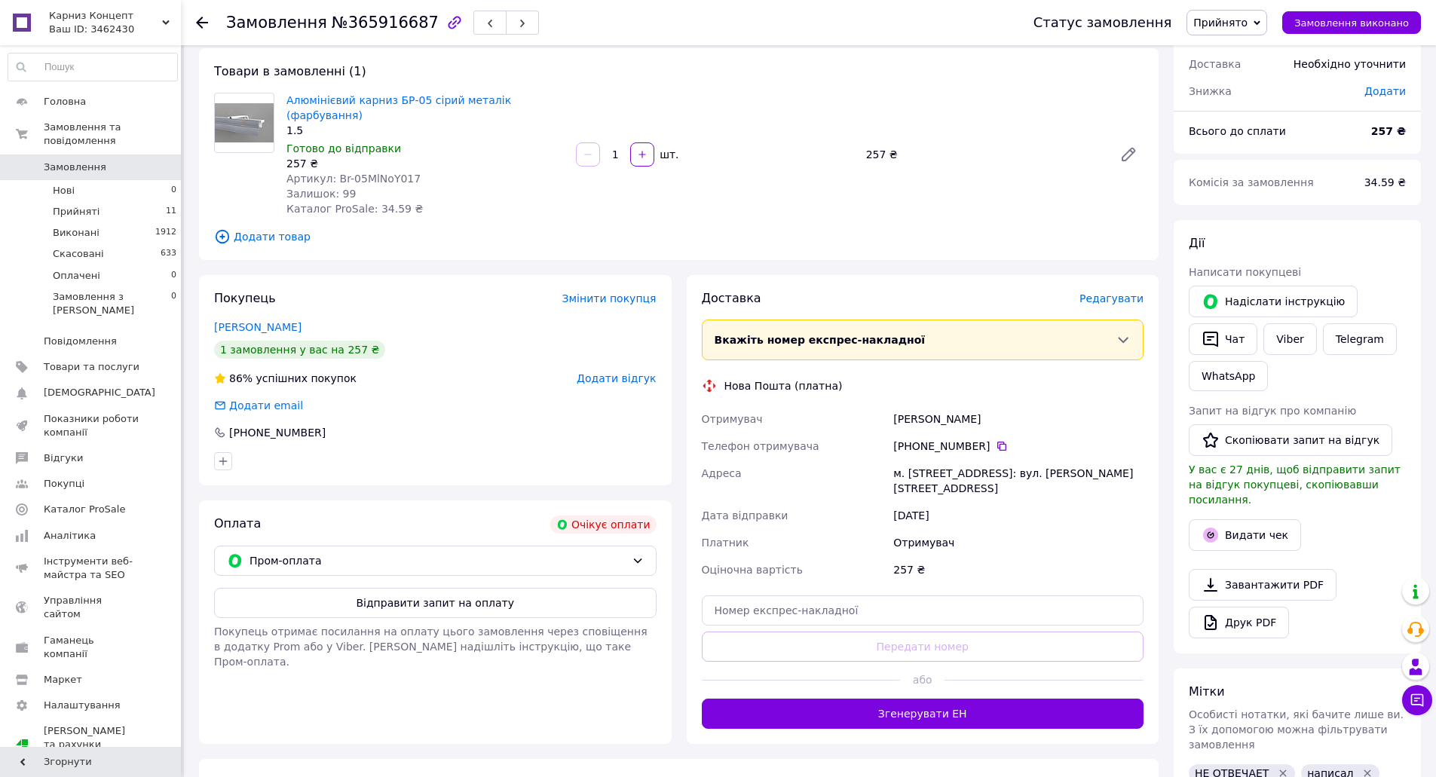
click at [206, 20] on icon at bounding box center [202, 23] width 12 height 12
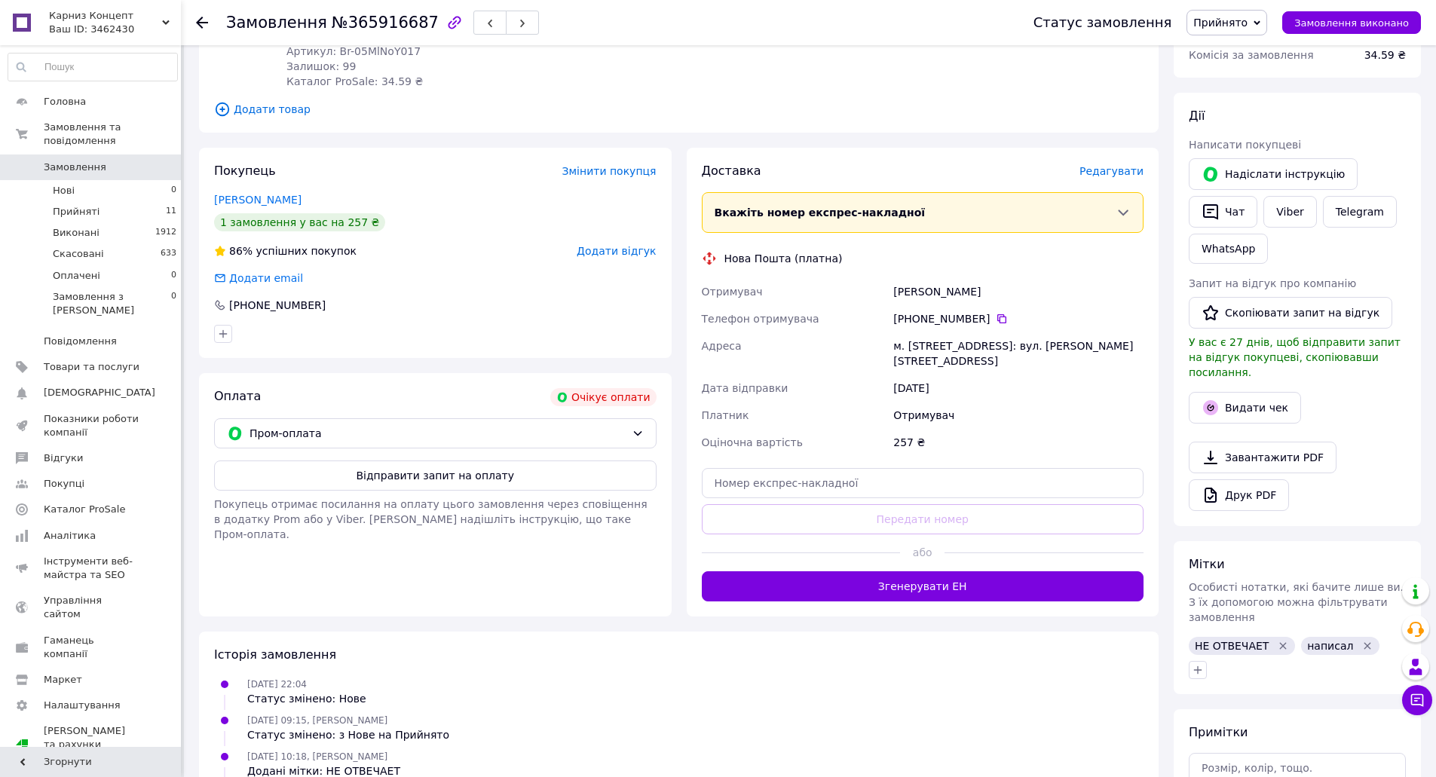
scroll to position [320, 0]
